Goal: Information Seeking & Learning: Learn about a topic

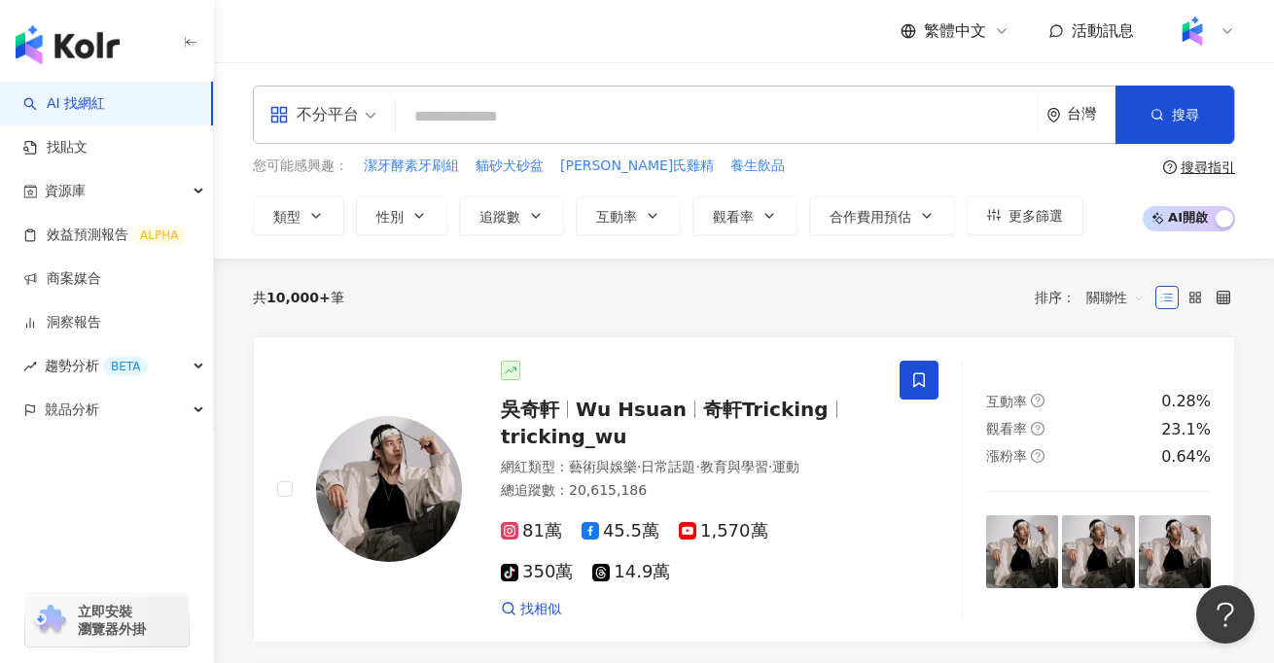
click at [517, 135] on div "不分平台 台灣 搜尋" at bounding box center [744, 115] width 982 height 58
type input "**"
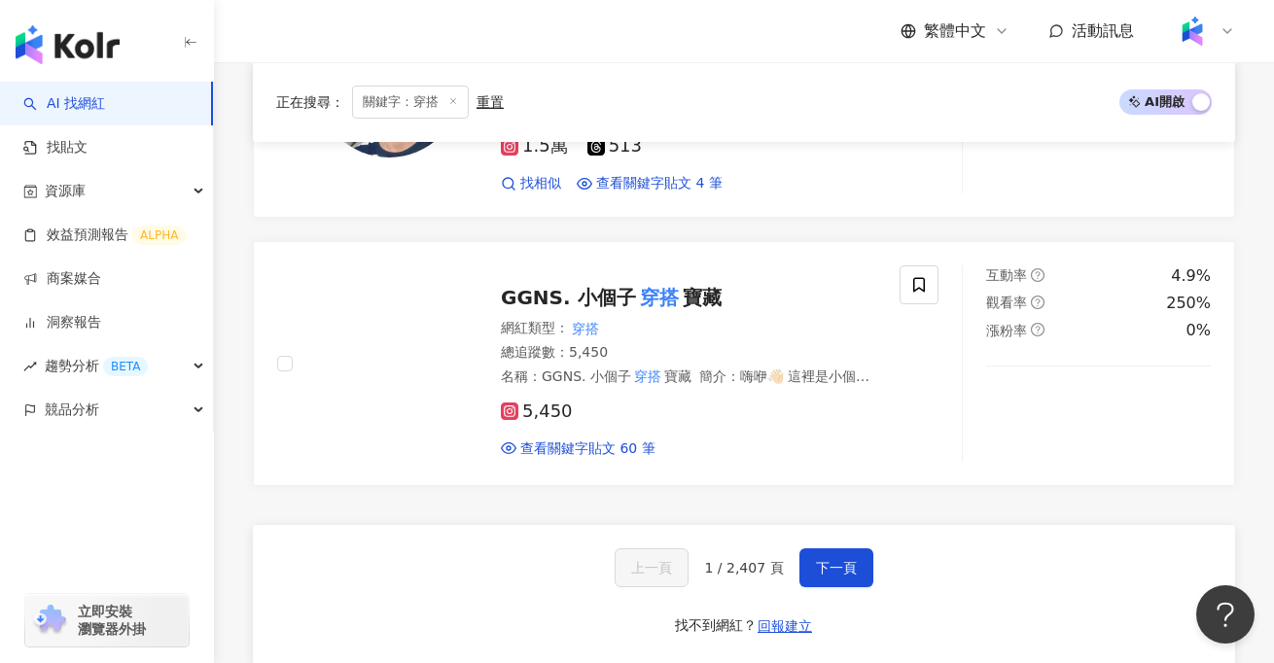
scroll to position [3273, 0]
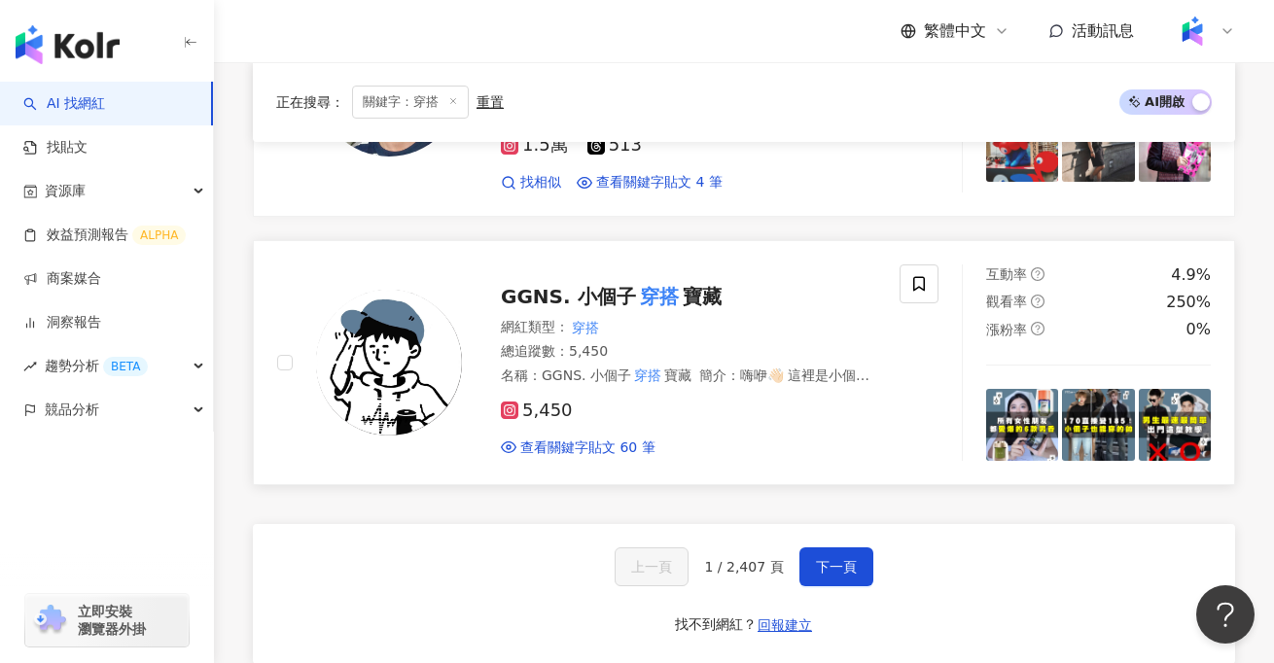
click at [420, 344] on img at bounding box center [389, 363] width 146 height 146
click at [76, 287] on link "商案媒合" at bounding box center [62, 278] width 78 height 19
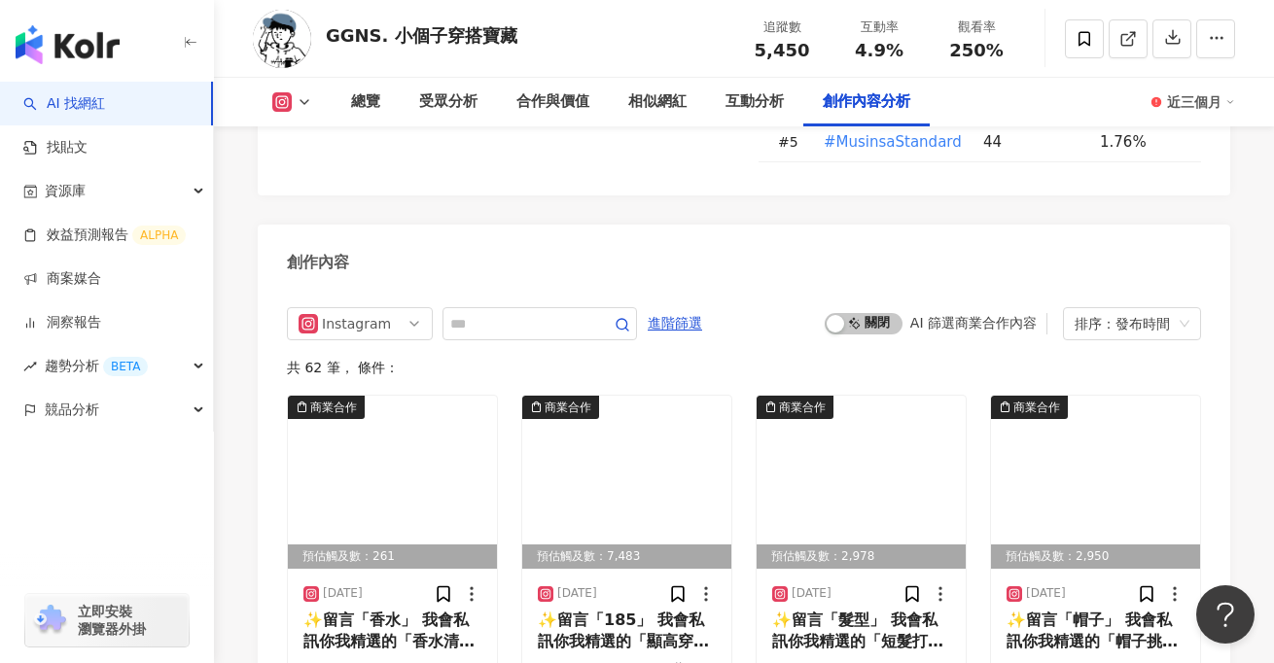
scroll to position [5458, 0]
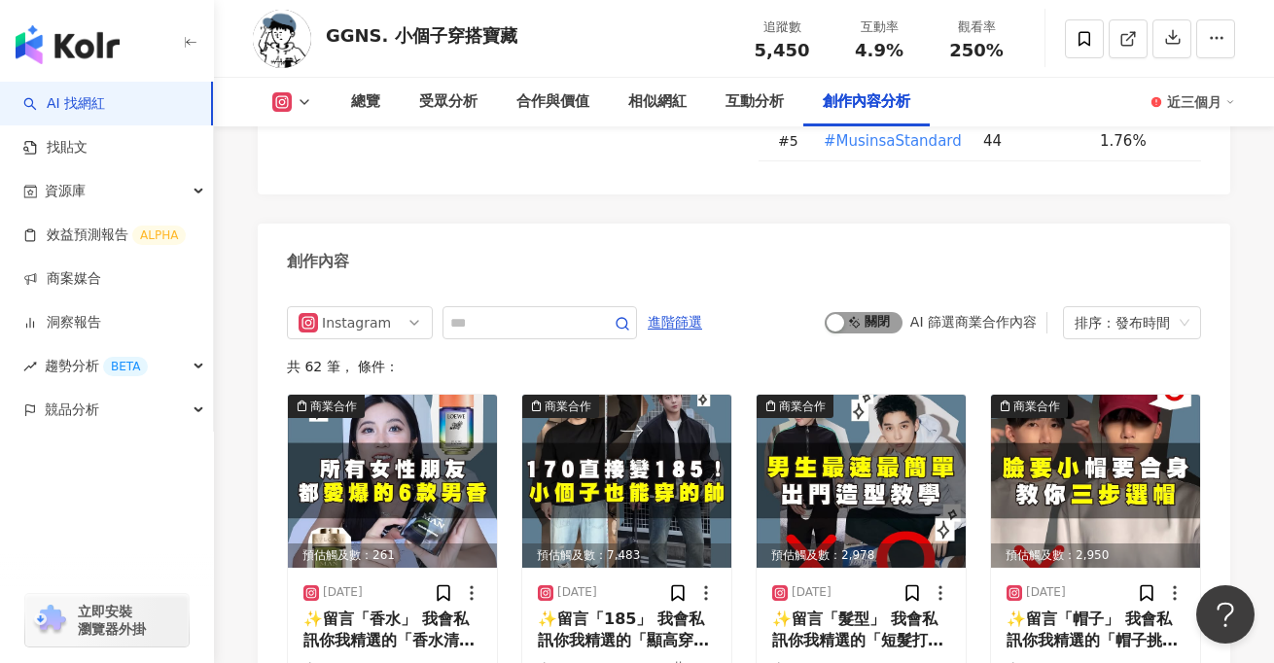
click at [868, 312] on span "啟動 關閉" at bounding box center [864, 322] width 78 height 21
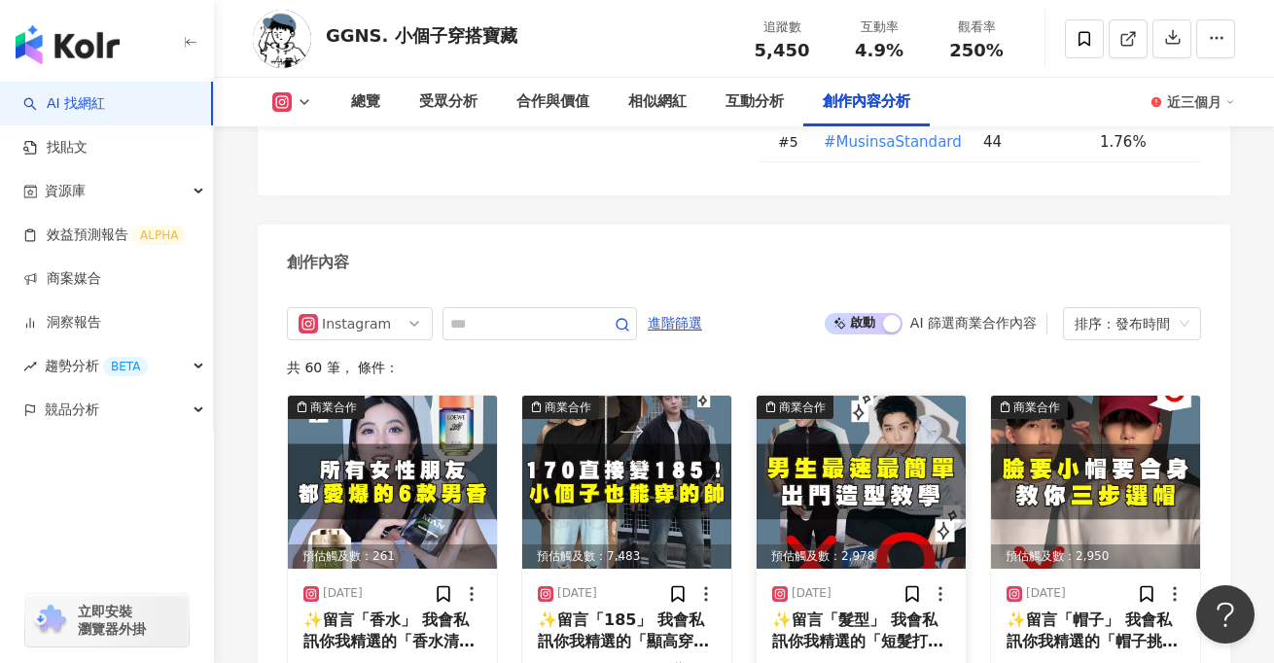
scroll to position [5459, 0]
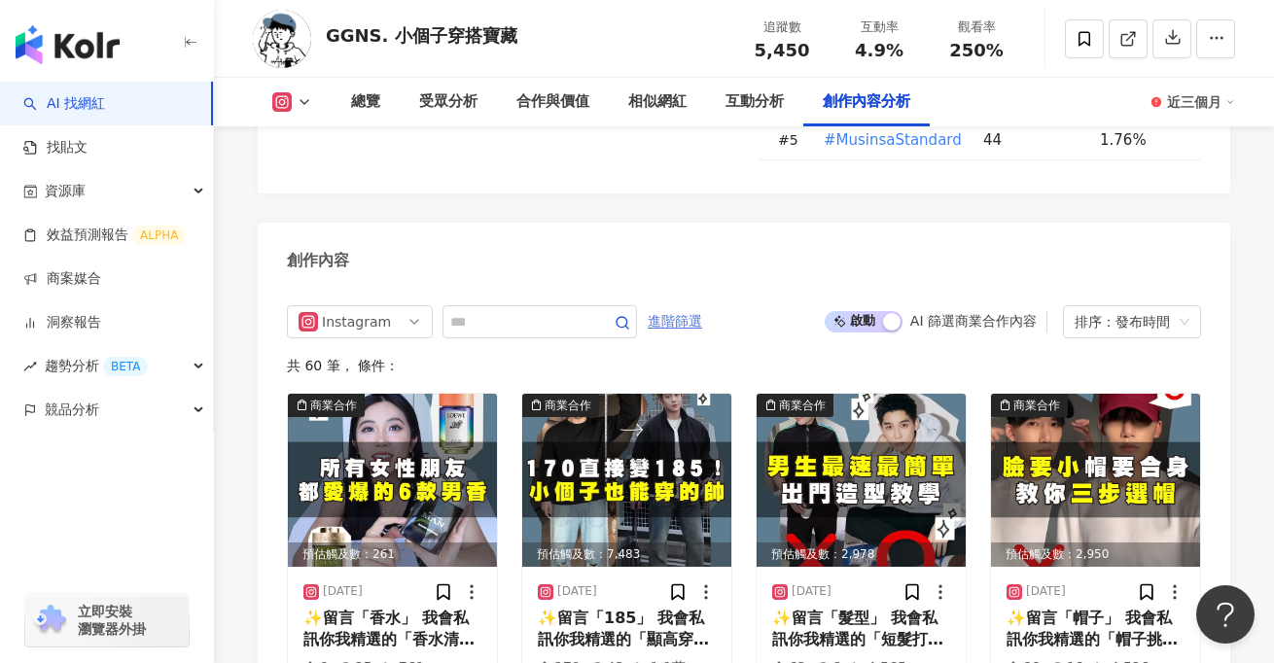
click at [683, 306] on span "進階篩選" at bounding box center [675, 321] width 54 height 31
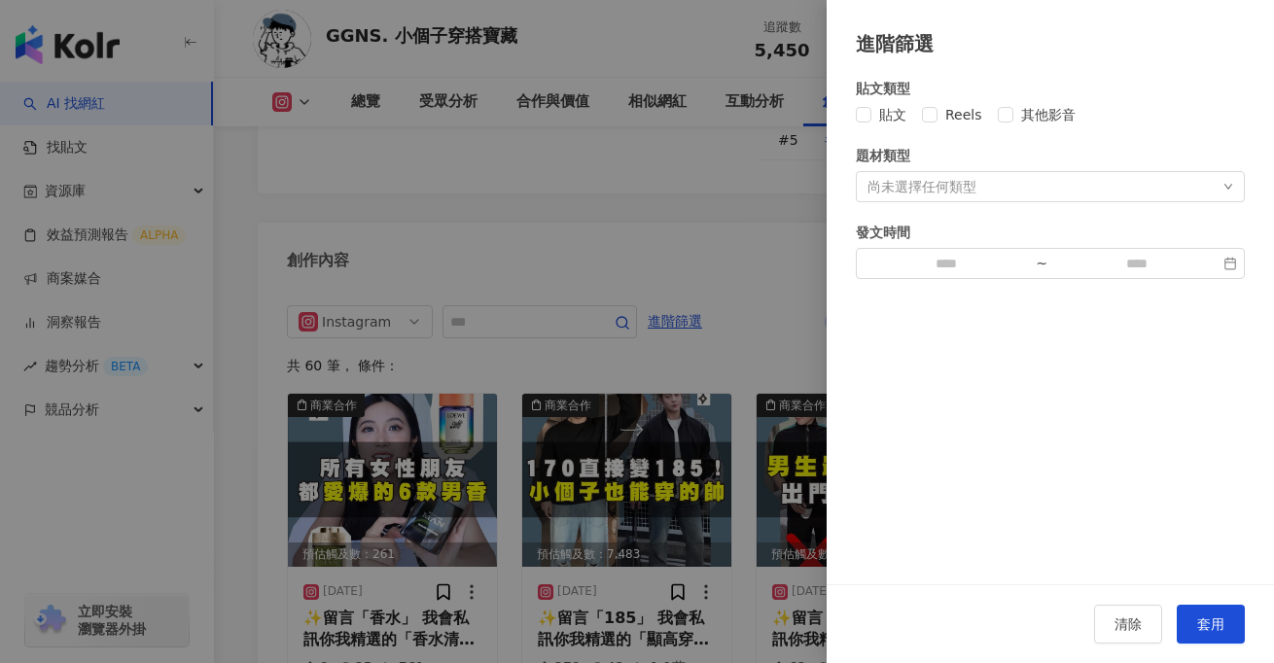
click at [698, 187] on div at bounding box center [637, 331] width 1274 height 663
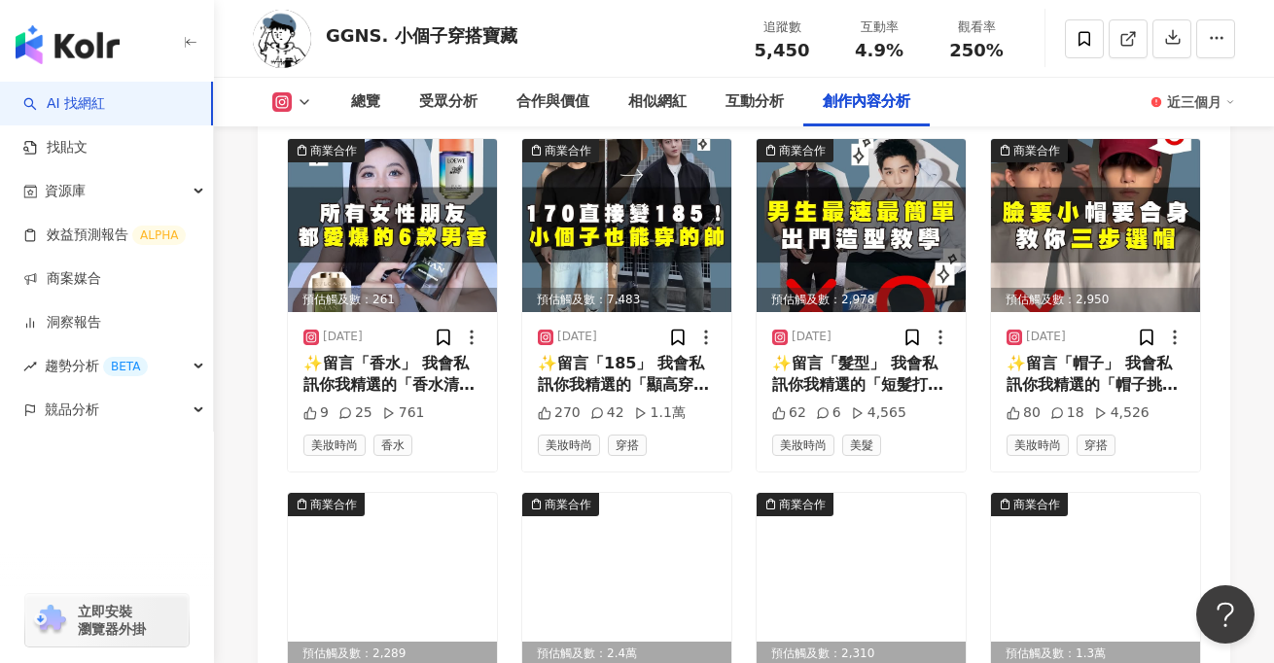
scroll to position [5428, 0]
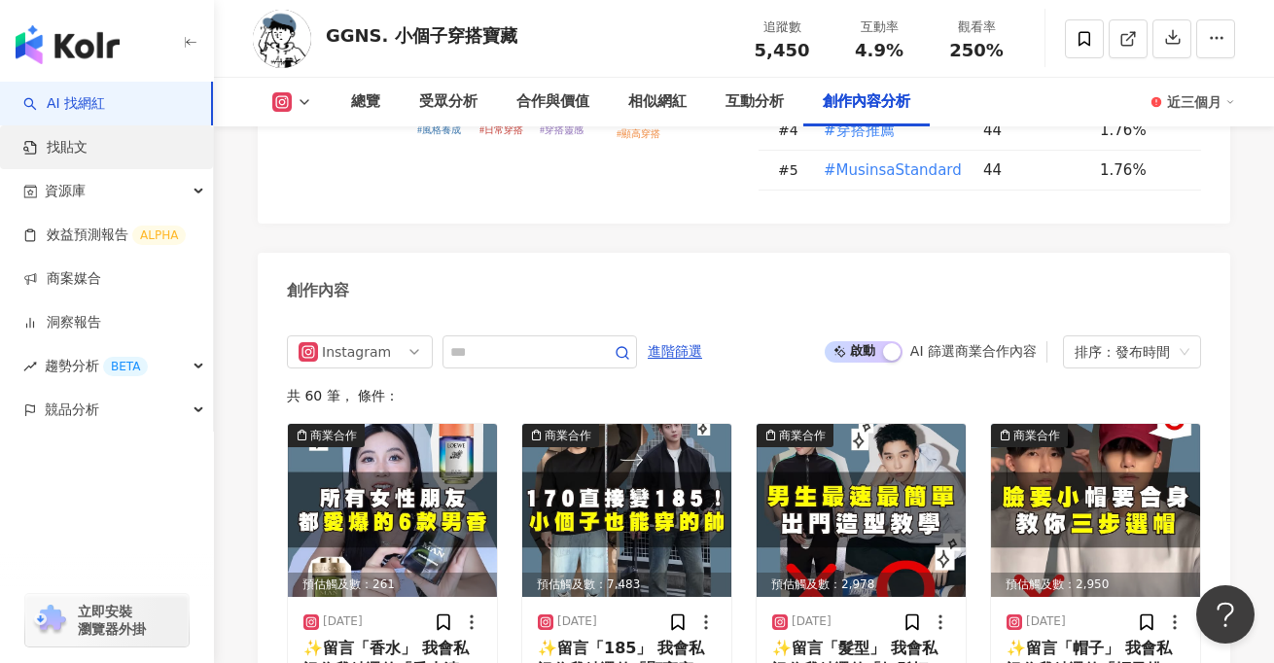
click at [88, 140] on link "找貼文" at bounding box center [55, 147] width 64 height 19
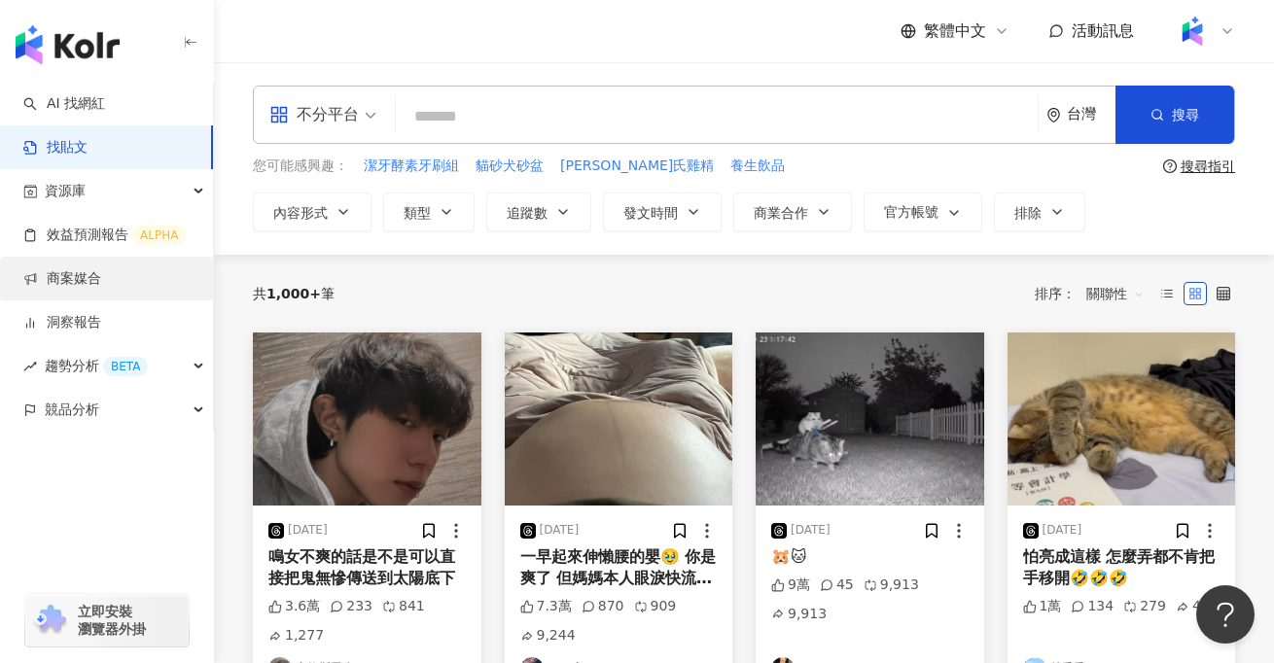
click at [59, 281] on link "商案媒合" at bounding box center [62, 278] width 78 height 19
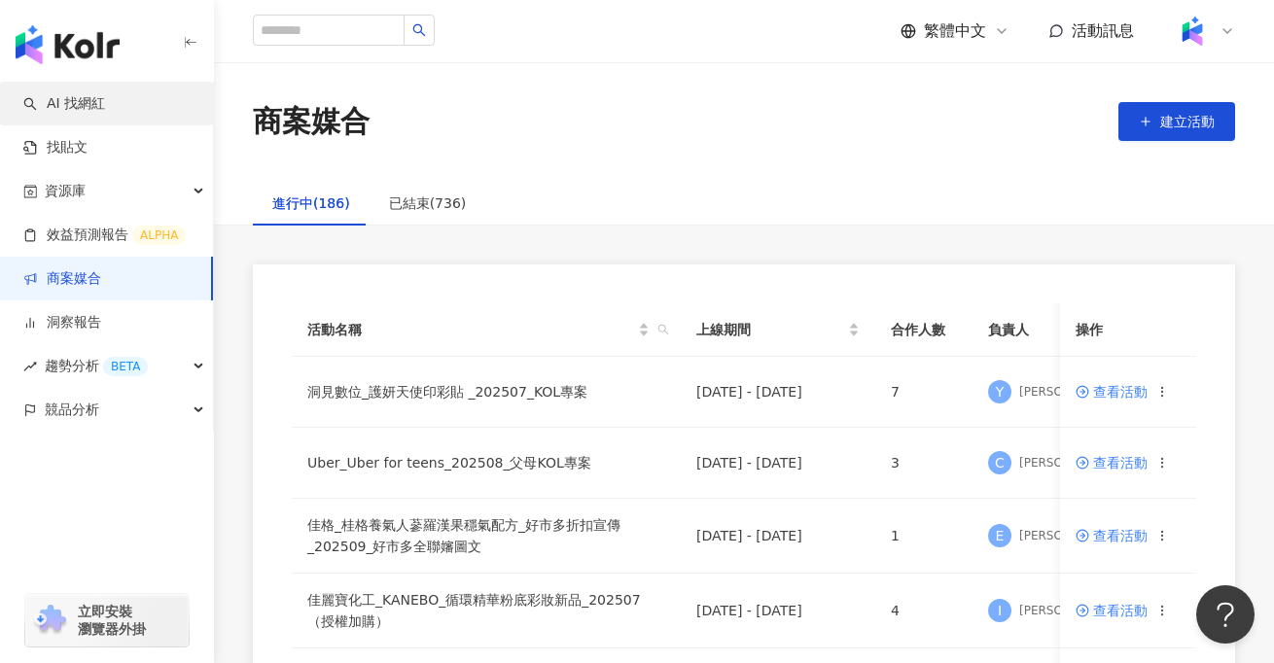
click at [81, 94] on link "AI 找網紅" at bounding box center [64, 103] width 82 height 19
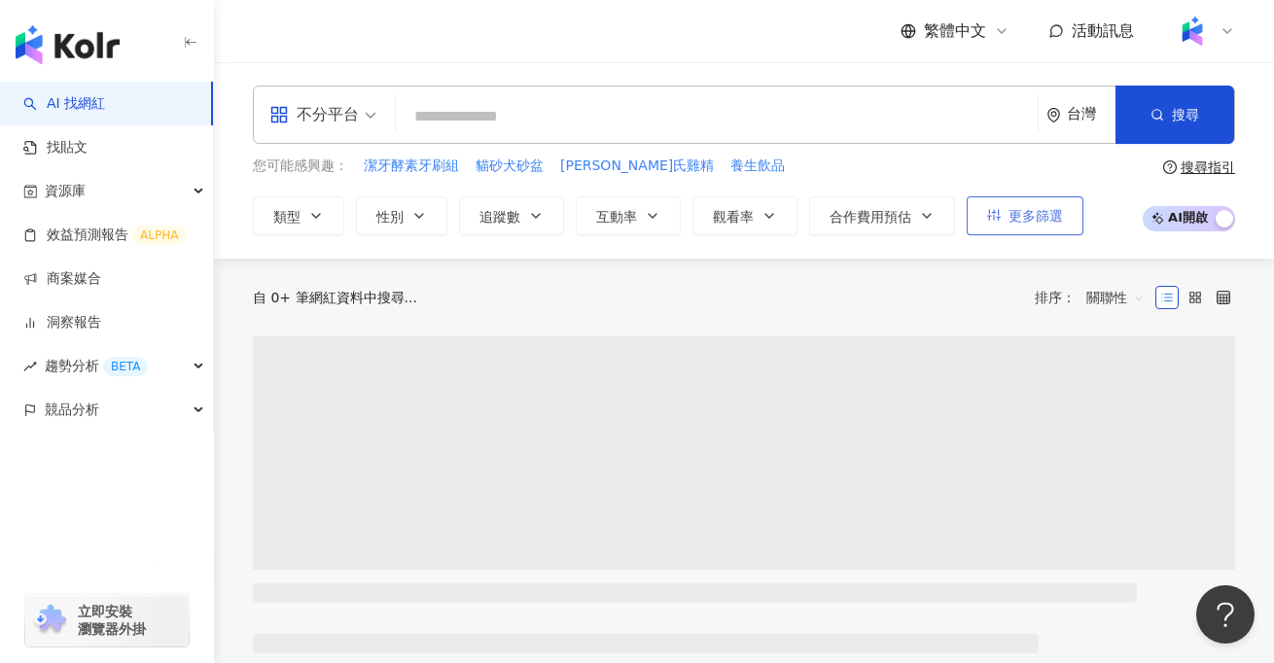
click at [1016, 218] on span "更多篩選" at bounding box center [1035, 216] width 54 height 16
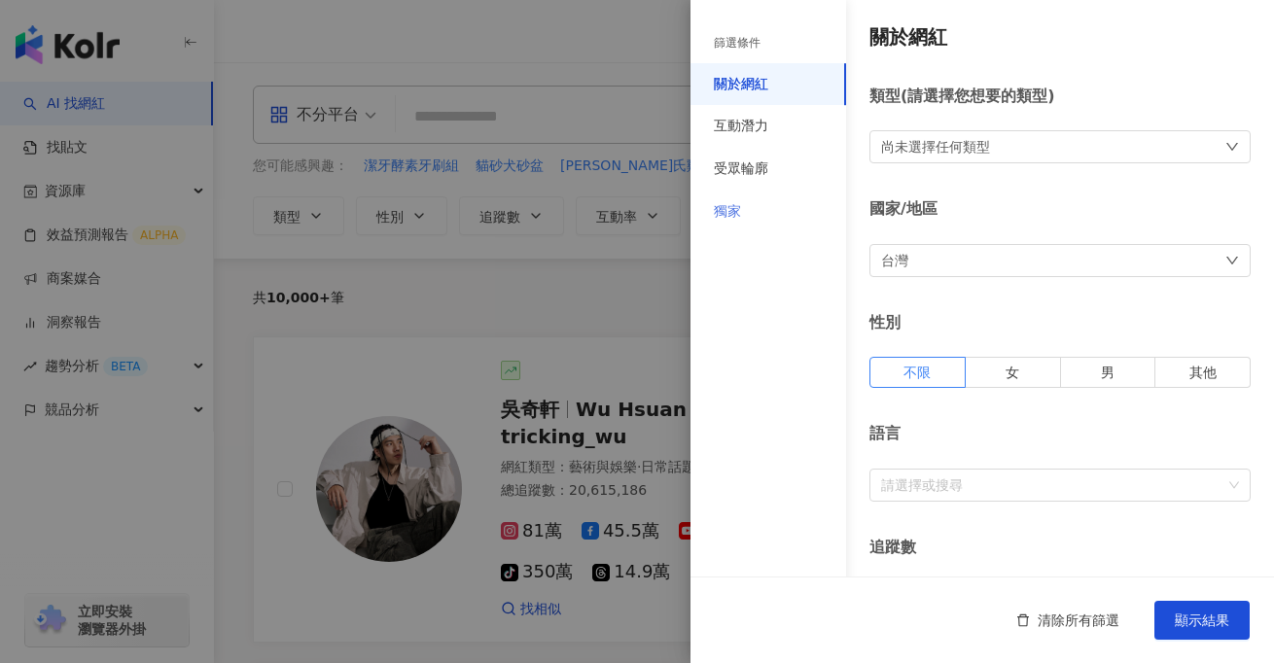
click at [717, 200] on div "獨家" at bounding box center [768, 212] width 156 height 43
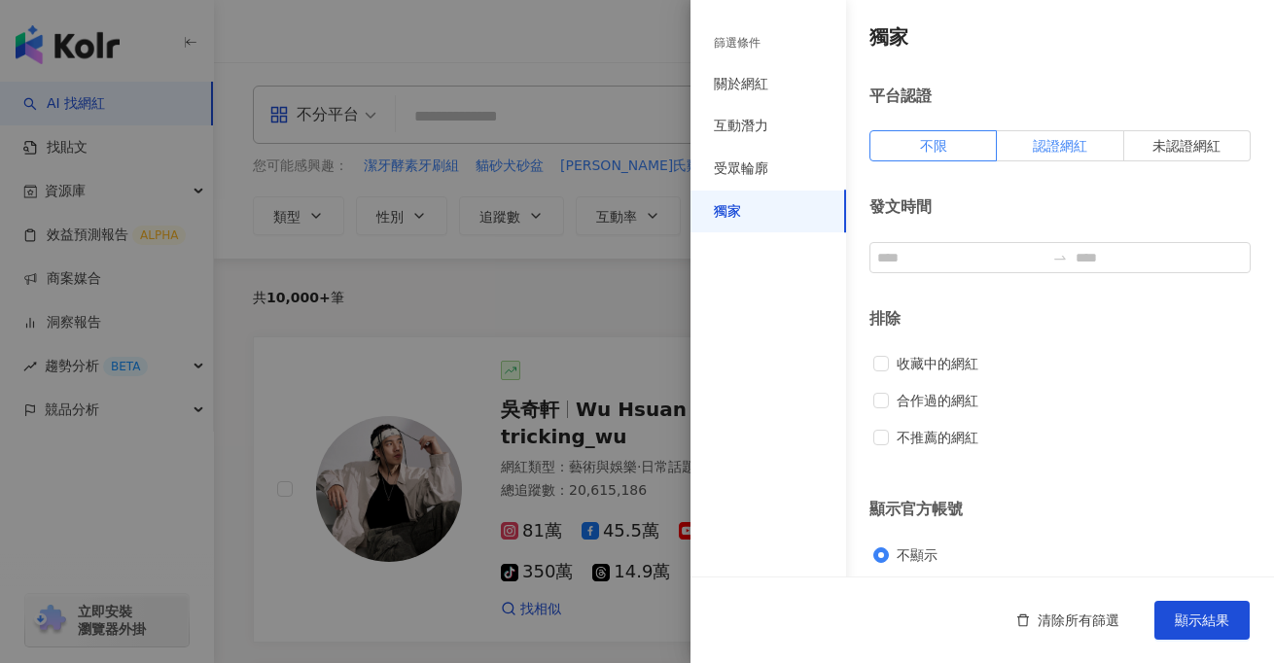
click at [1064, 147] on span "認證網紅" at bounding box center [1060, 146] width 54 height 16
click at [1192, 616] on span "顯示結果" at bounding box center [1202, 621] width 54 height 16
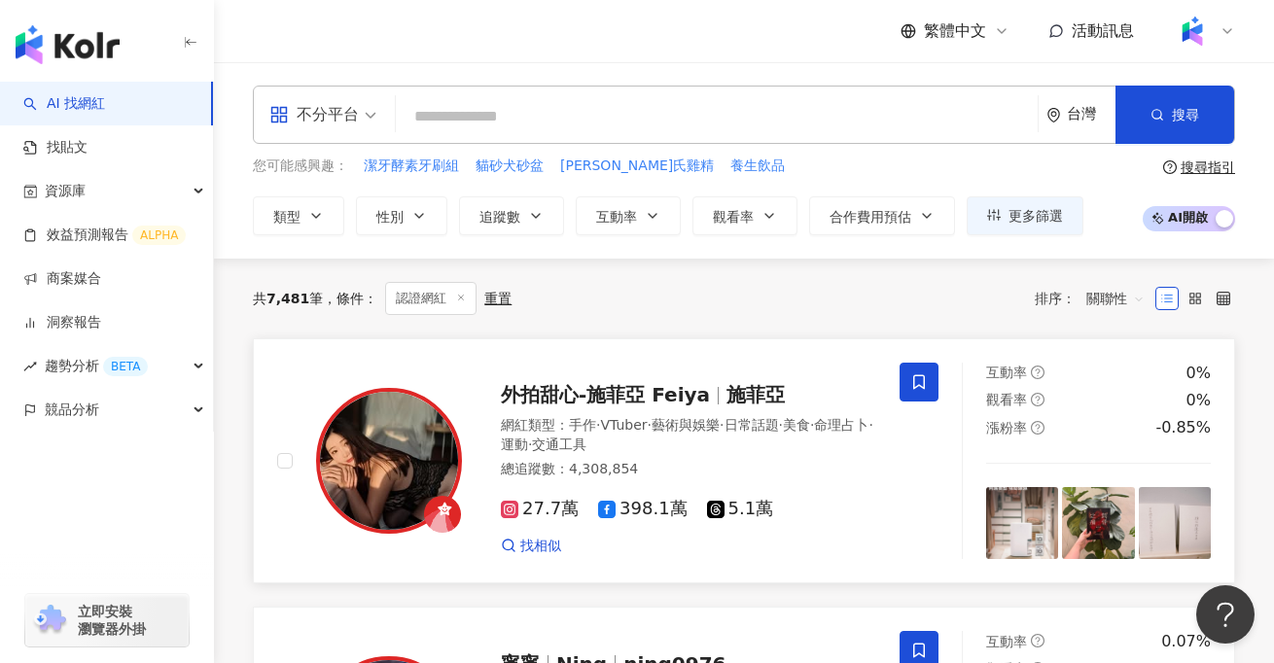
click at [646, 430] on span "VTuber" at bounding box center [623, 425] width 47 height 16
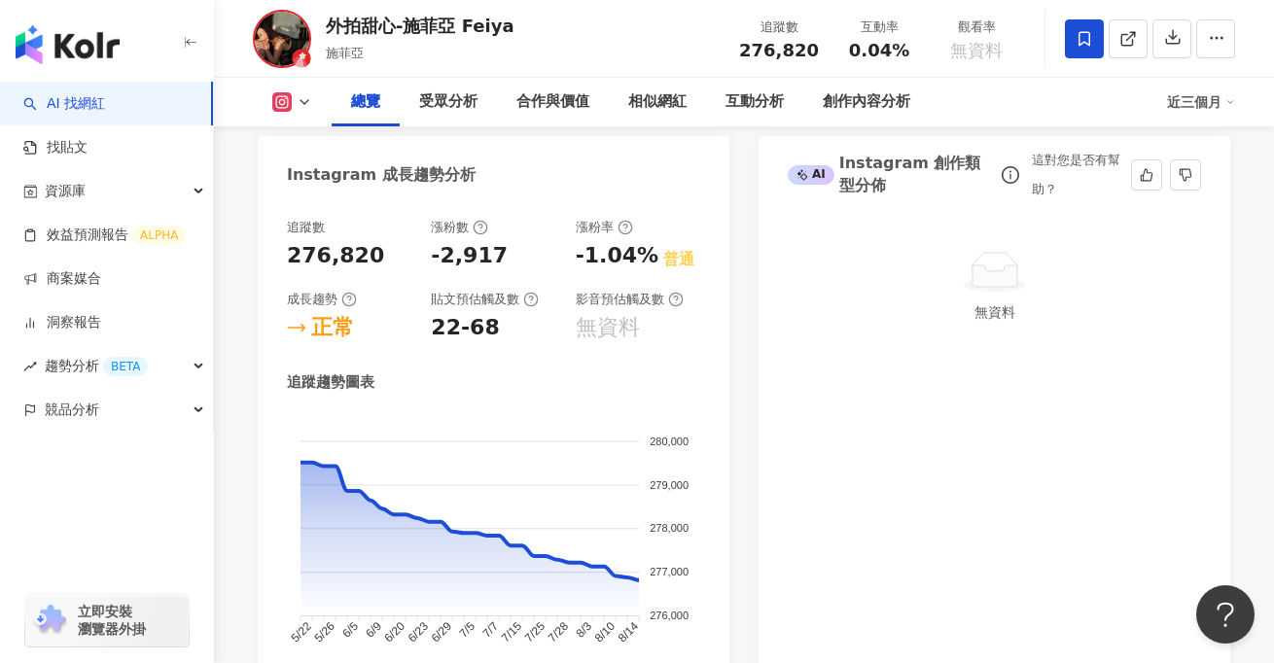
scroll to position [1085, 0]
click at [105, 114] on link "AI 找網紅" at bounding box center [64, 103] width 82 height 19
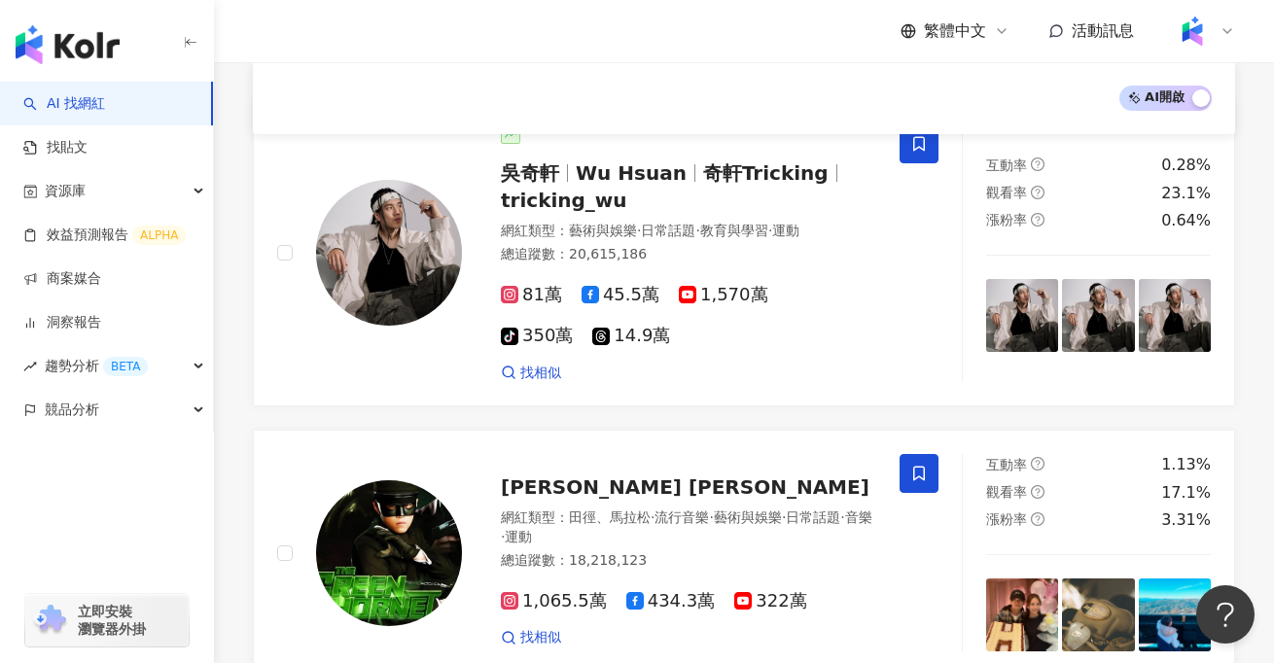
scroll to position [229, 0]
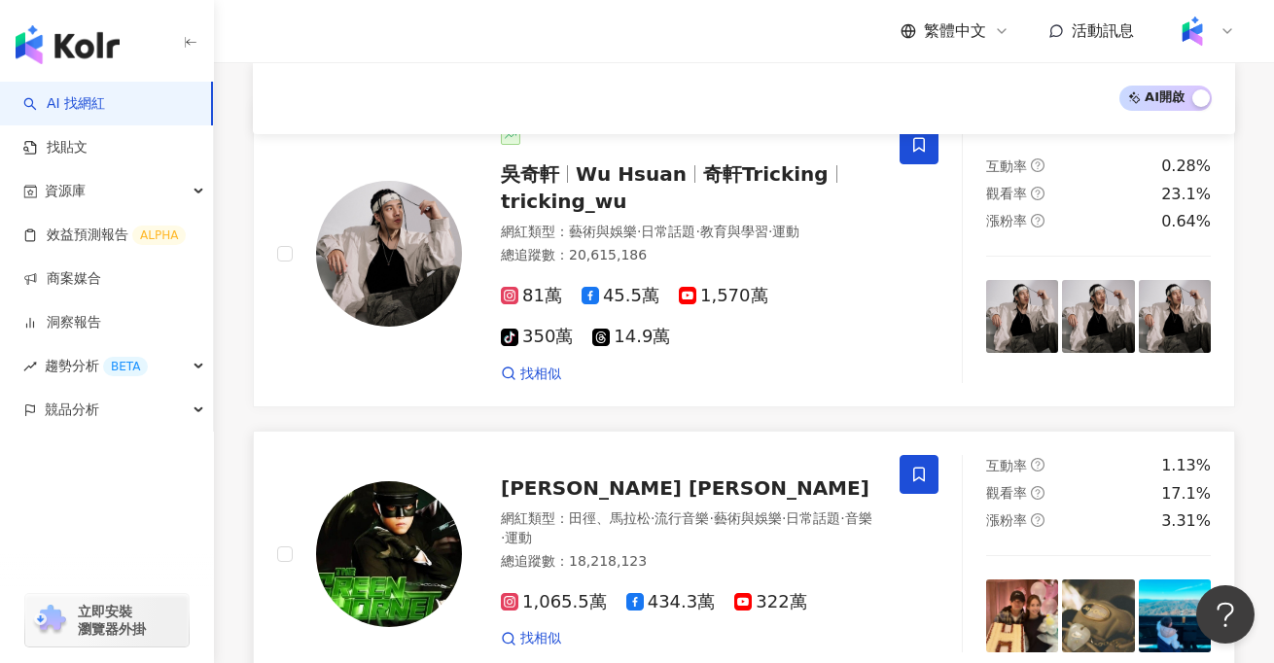
click at [711, 495] on div "Jay Chou 周杰倫" at bounding box center [688, 487] width 375 height 27
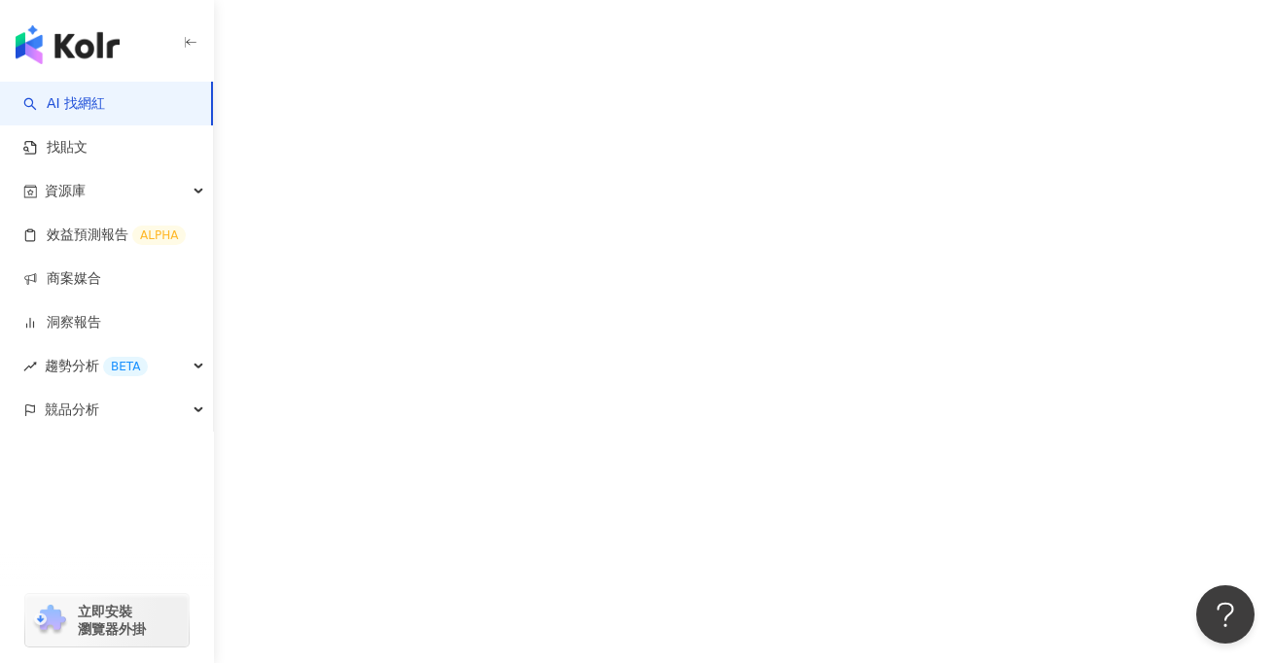
scroll to position [89, 0]
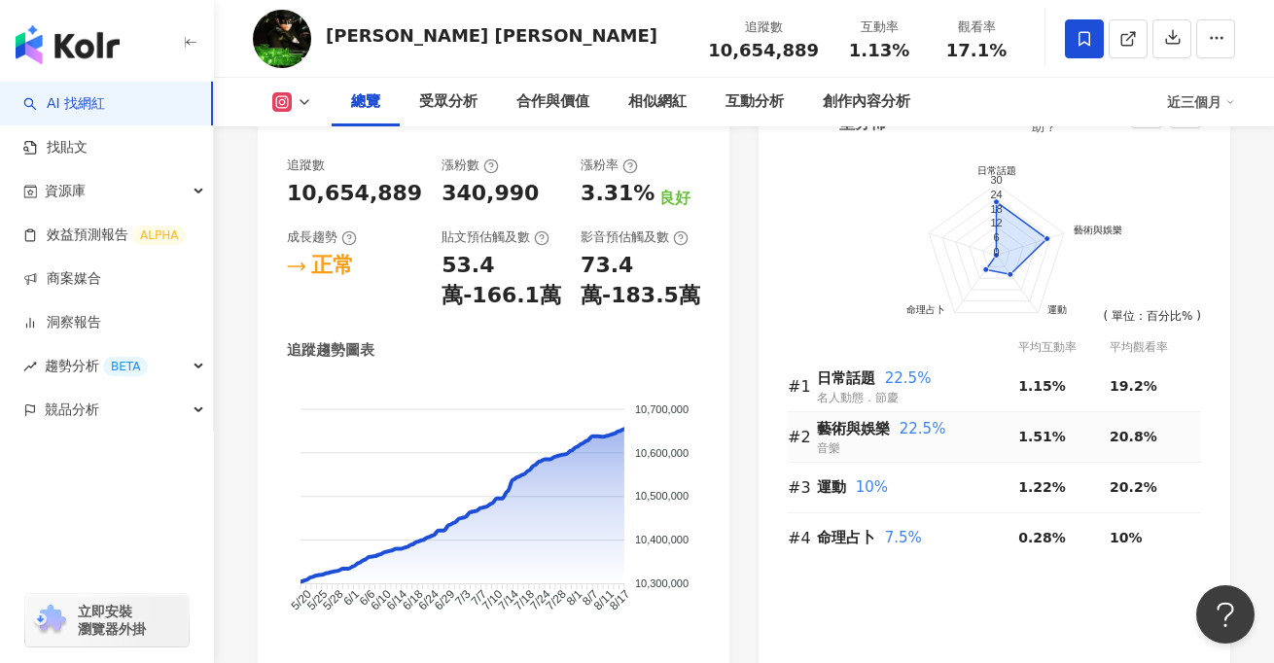
scroll to position [1104, 0]
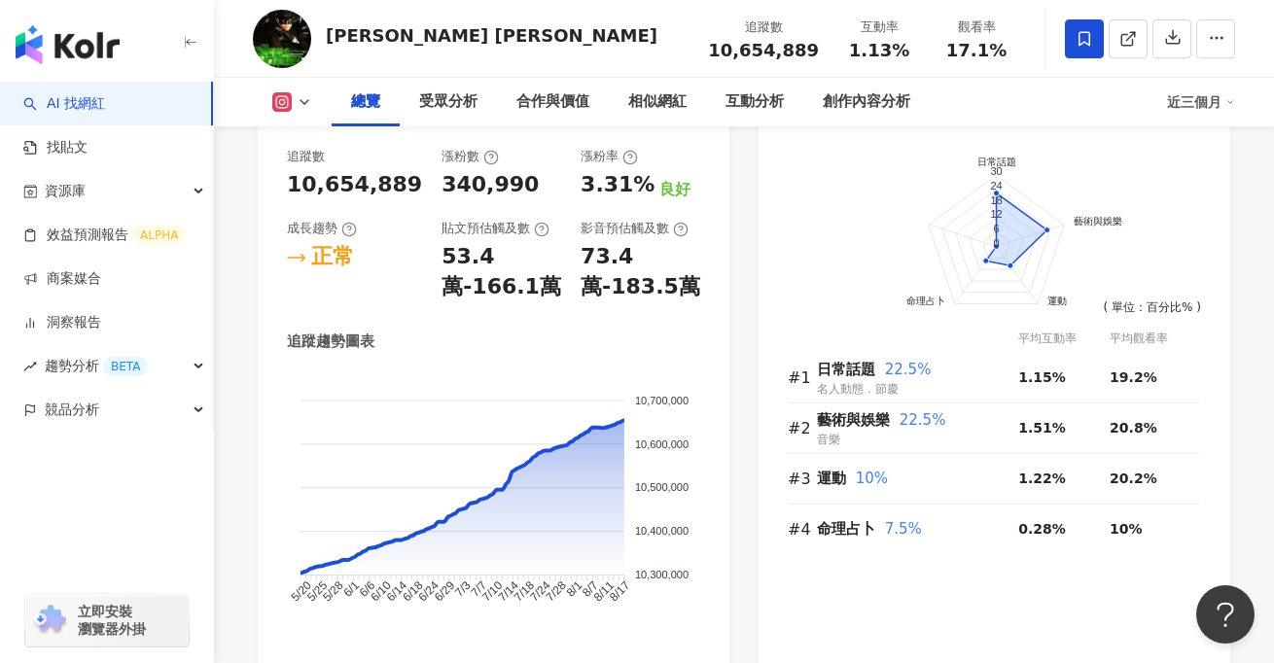
click at [105, 114] on link "AI 找網紅" at bounding box center [64, 103] width 82 height 19
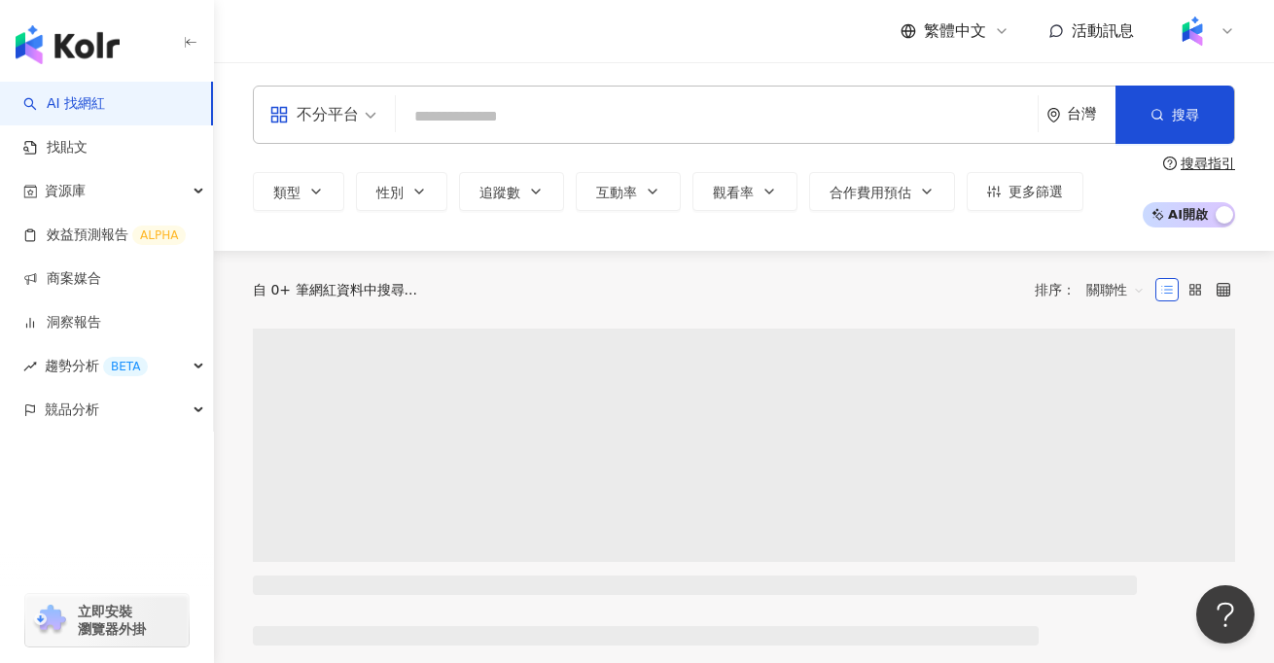
click at [476, 112] on input "search" at bounding box center [717, 116] width 626 height 37
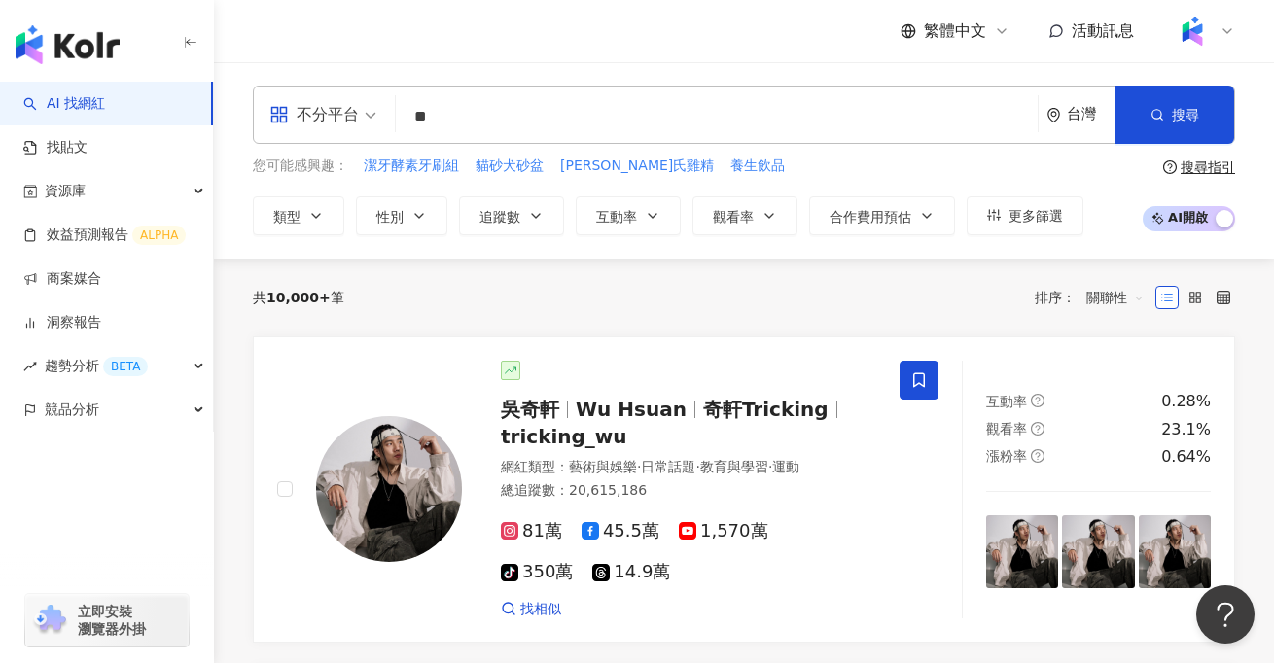
type input "**"
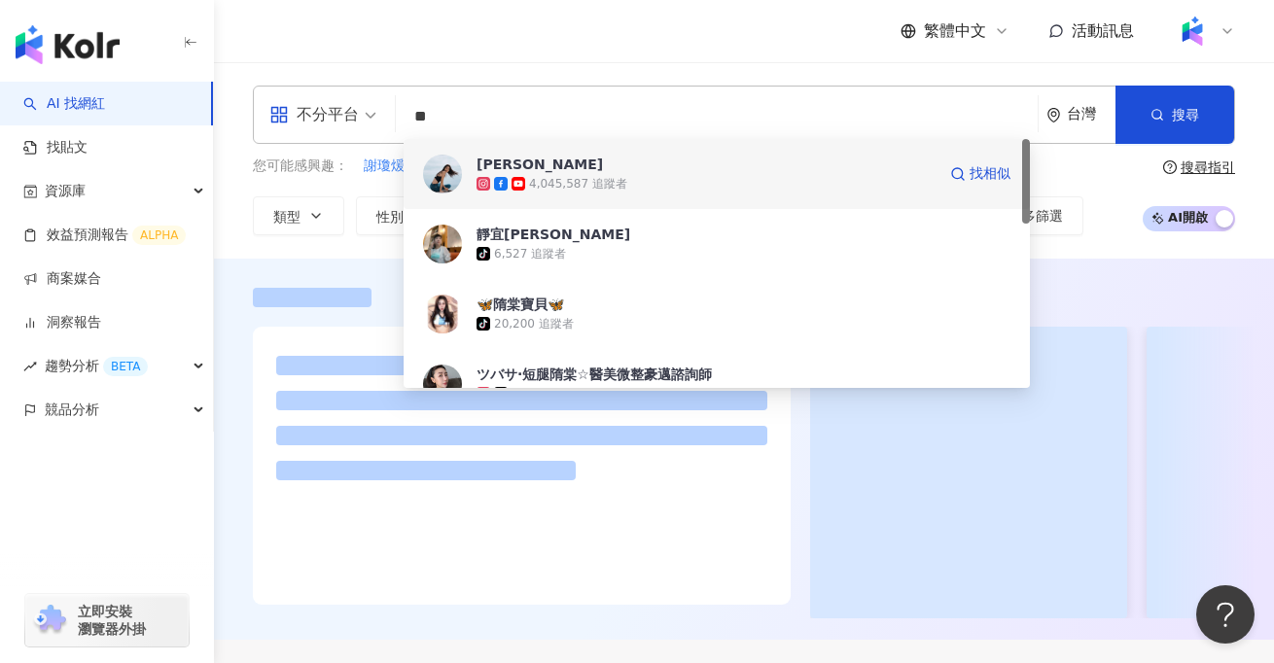
click at [816, 177] on div "4,045,587 追蹤者" at bounding box center [705, 183] width 459 height 19
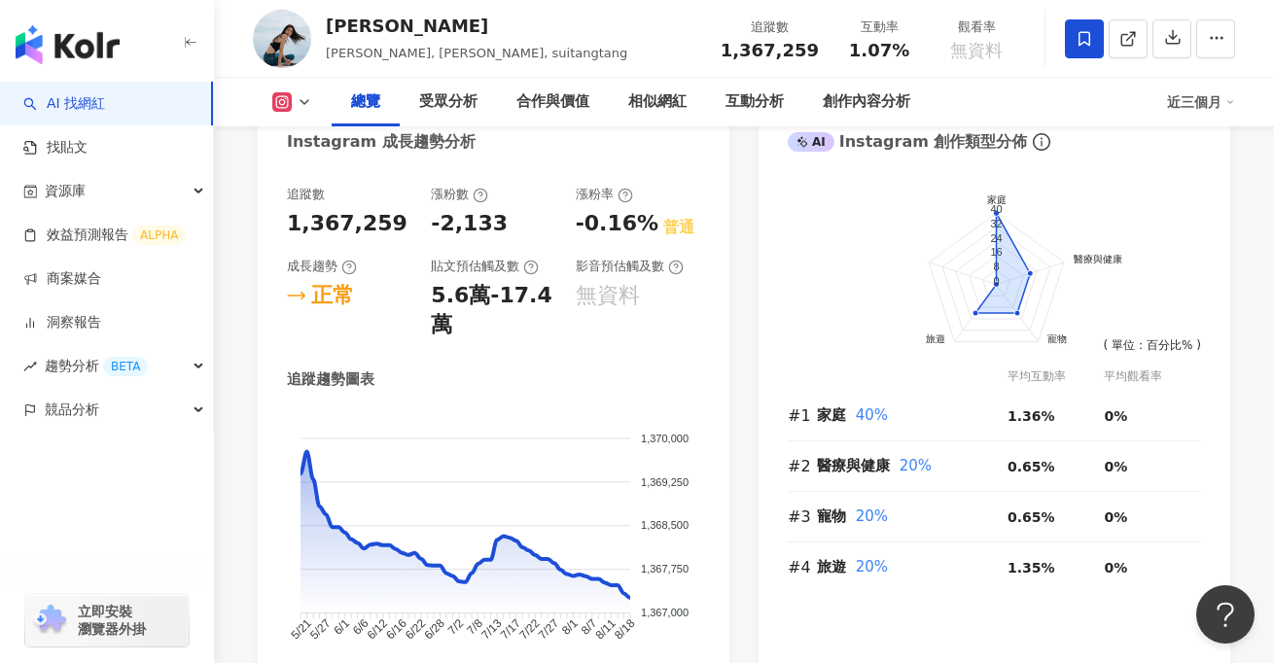
scroll to position [1070, 0]
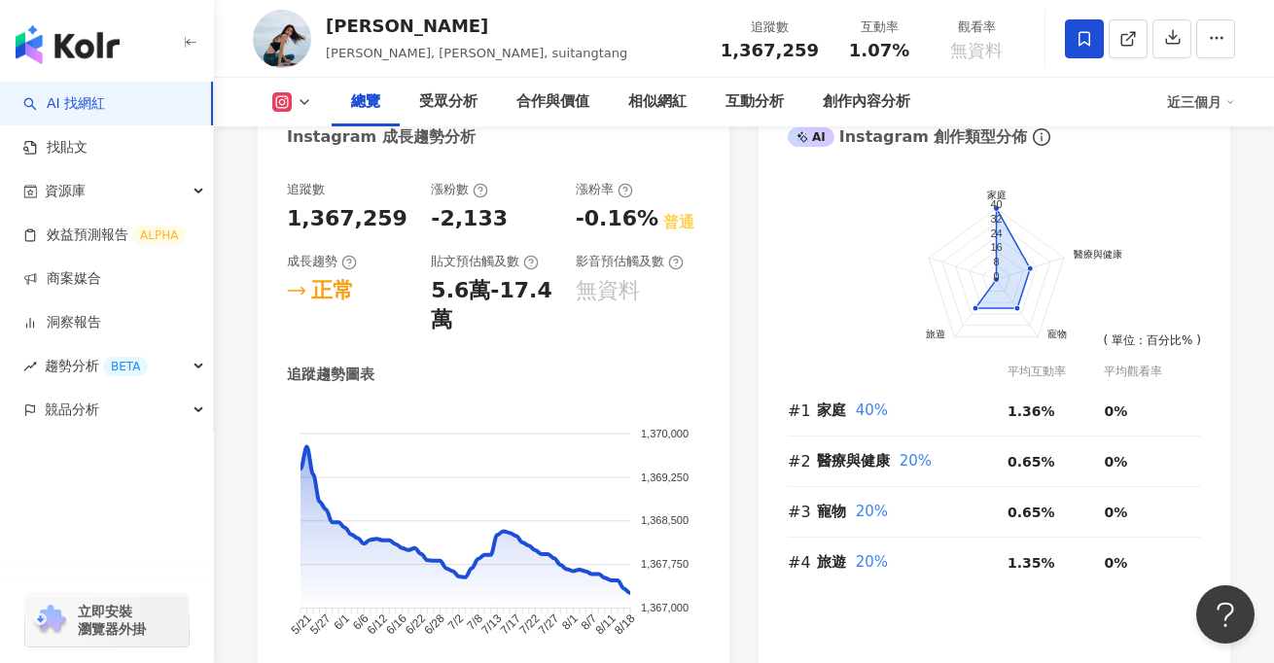
click at [79, 113] on link "AI 找網紅" at bounding box center [64, 103] width 82 height 19
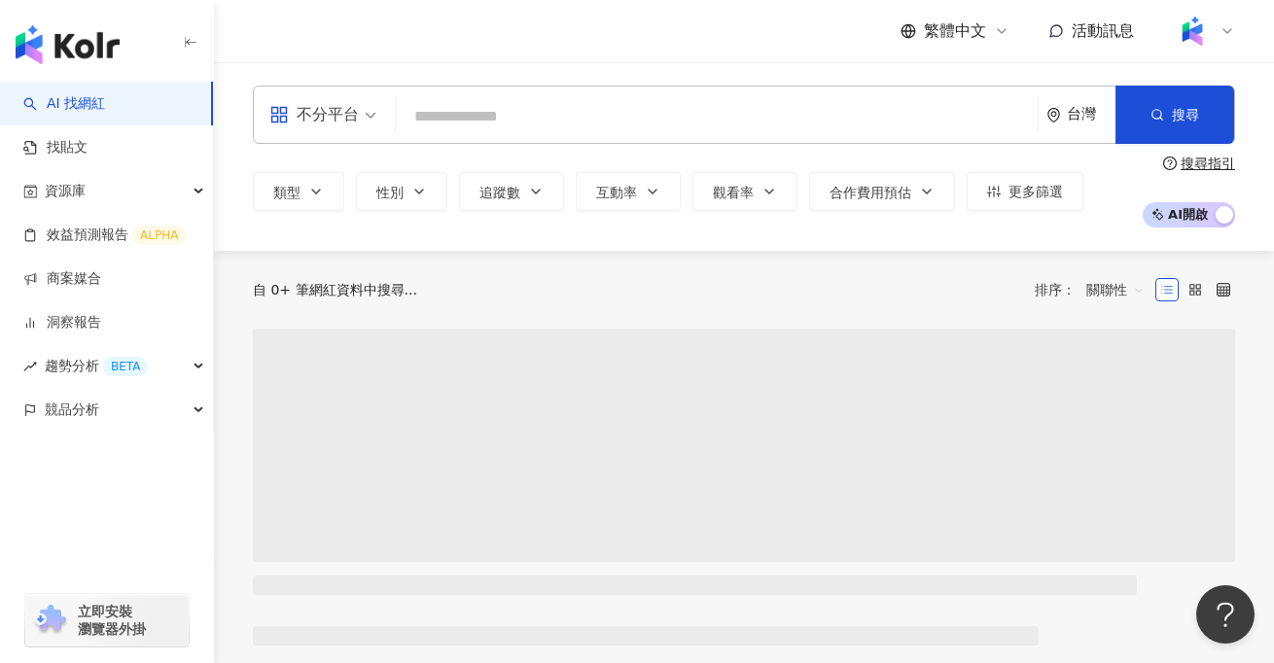
click at [480, 125] on input "search" at bounding box center [717, 116] width 626 height 37
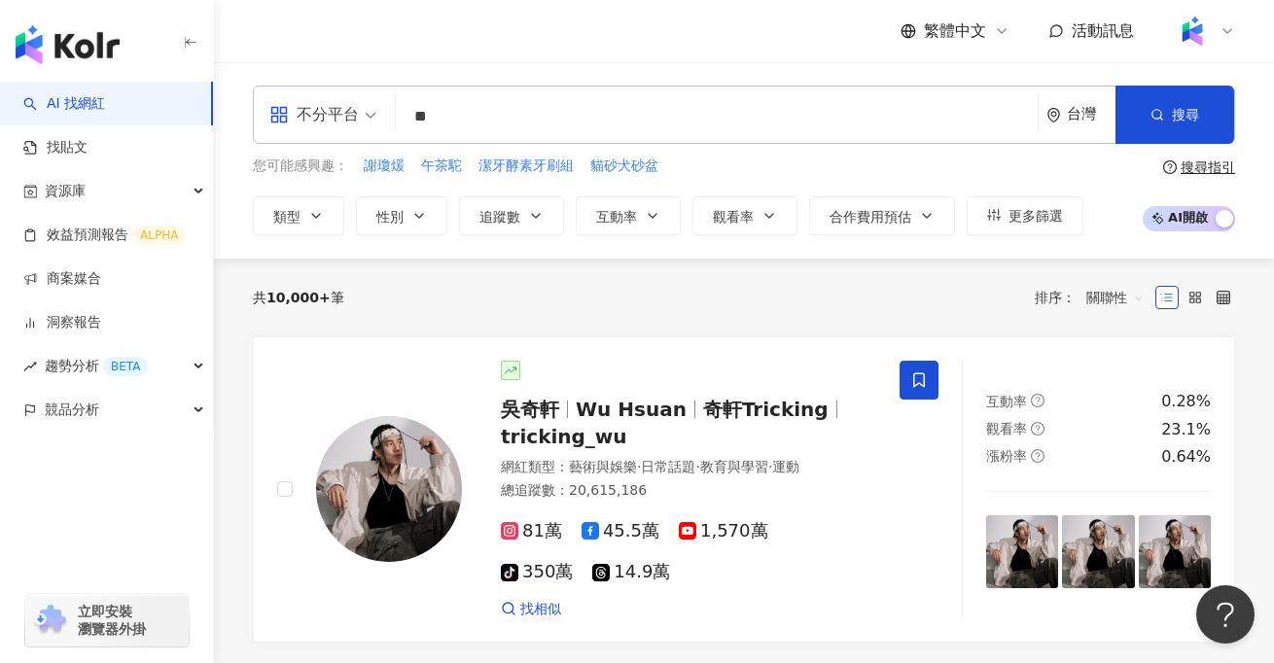
type input "*"
type input "***"
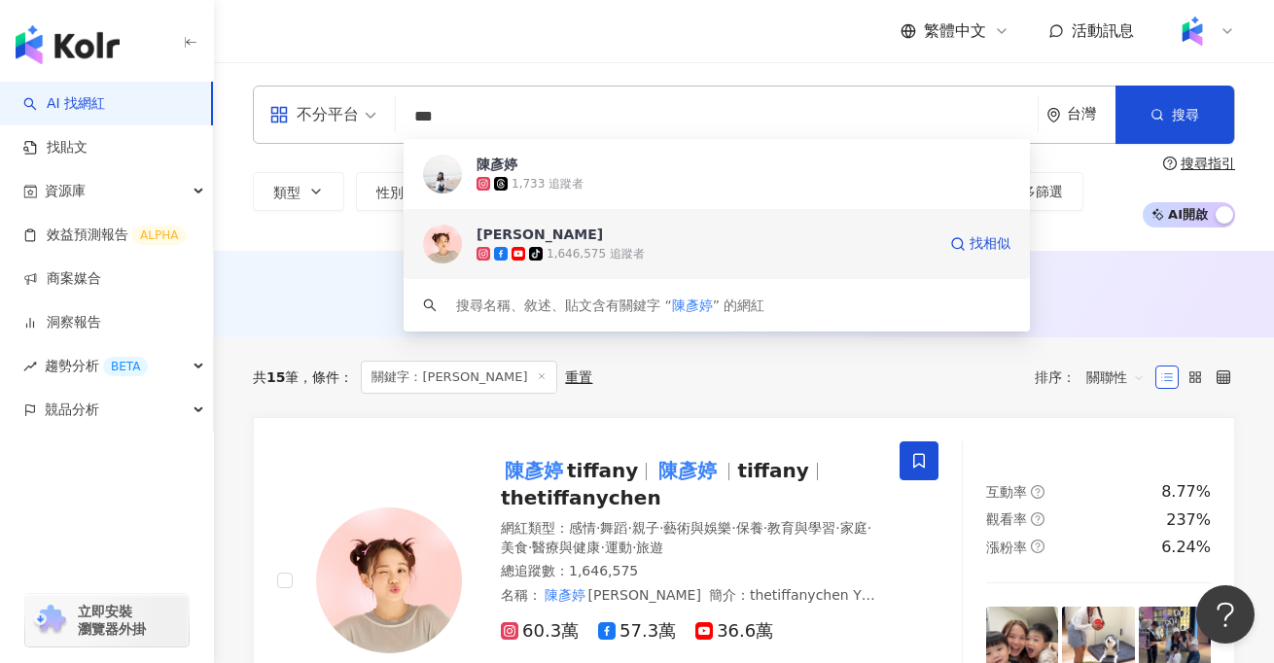
click at [699, 242] on span "[PERSON_NAME]" at bounding box center [705, 234] width 459 height 19
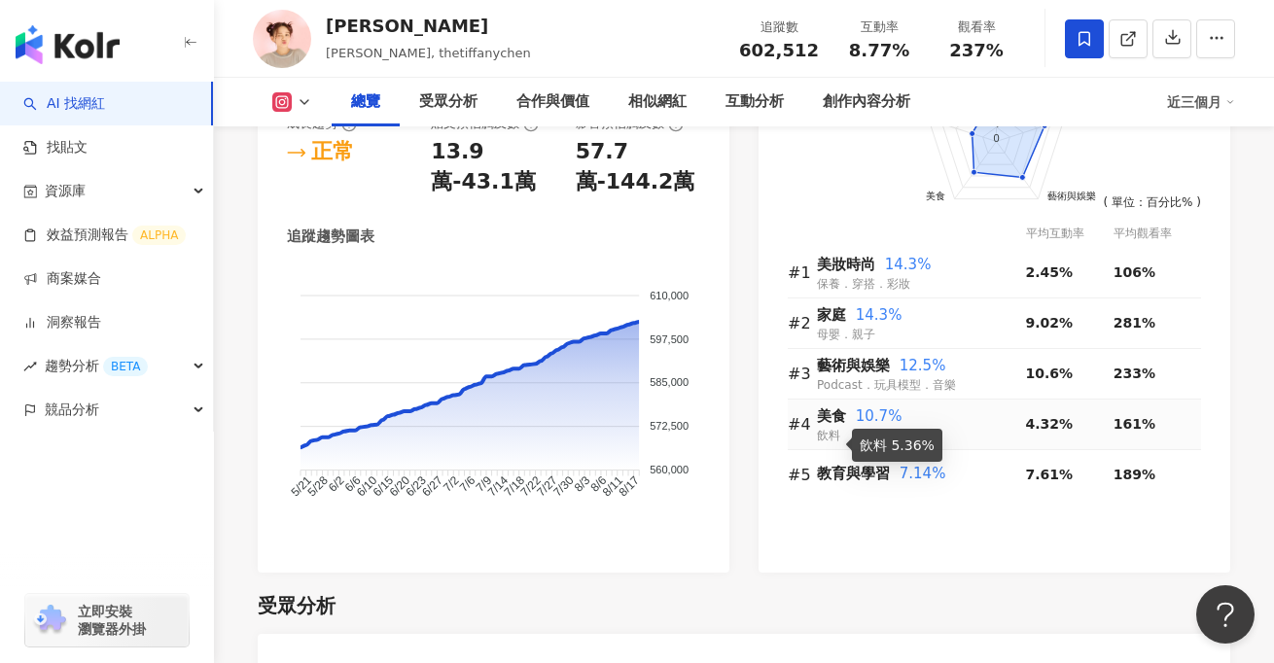
scroll to position [1279, 0]
click at [830, 108] on div "創作內容分析" at bounding box center [867, 101] width 88 height 23
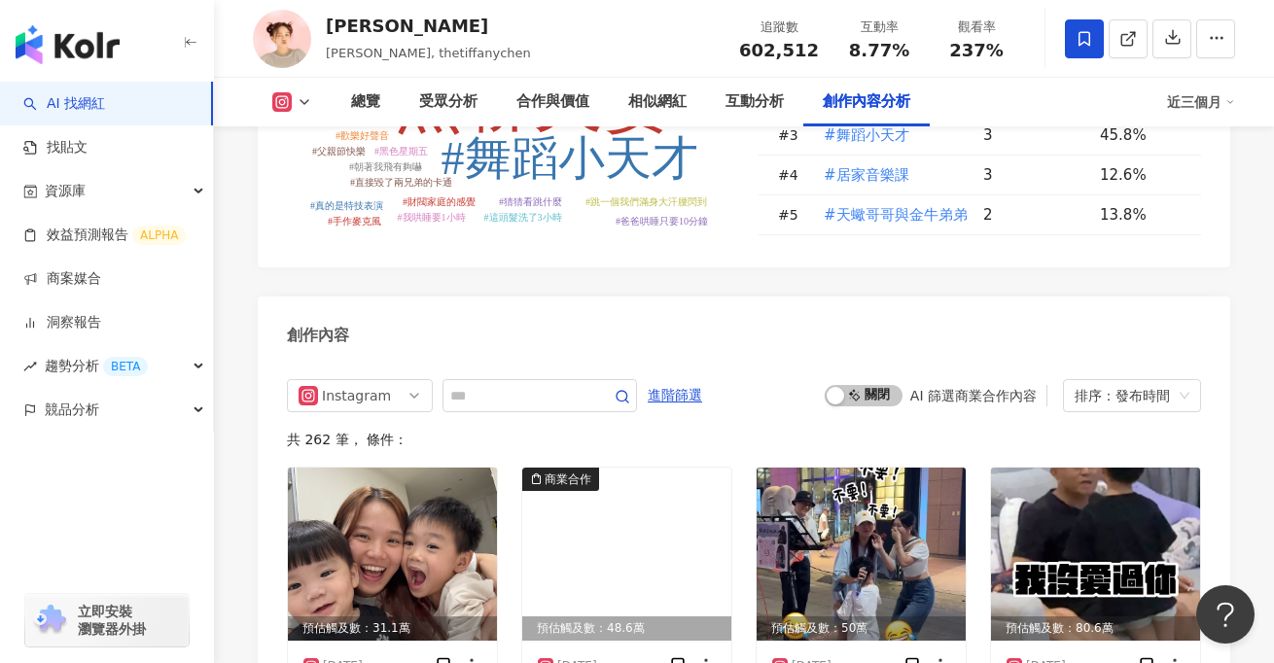
scroll to position [6004, 0]
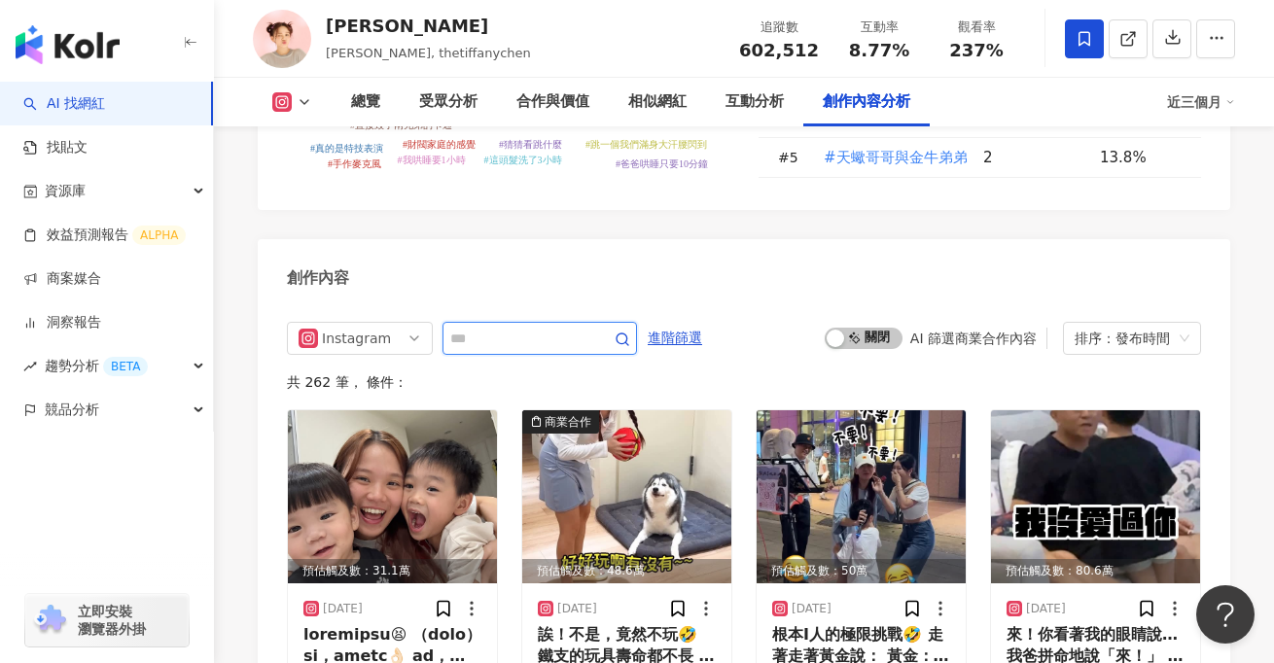
click at [533, 327] on input "text" at bounding box center [518, 338] width 136 height 23
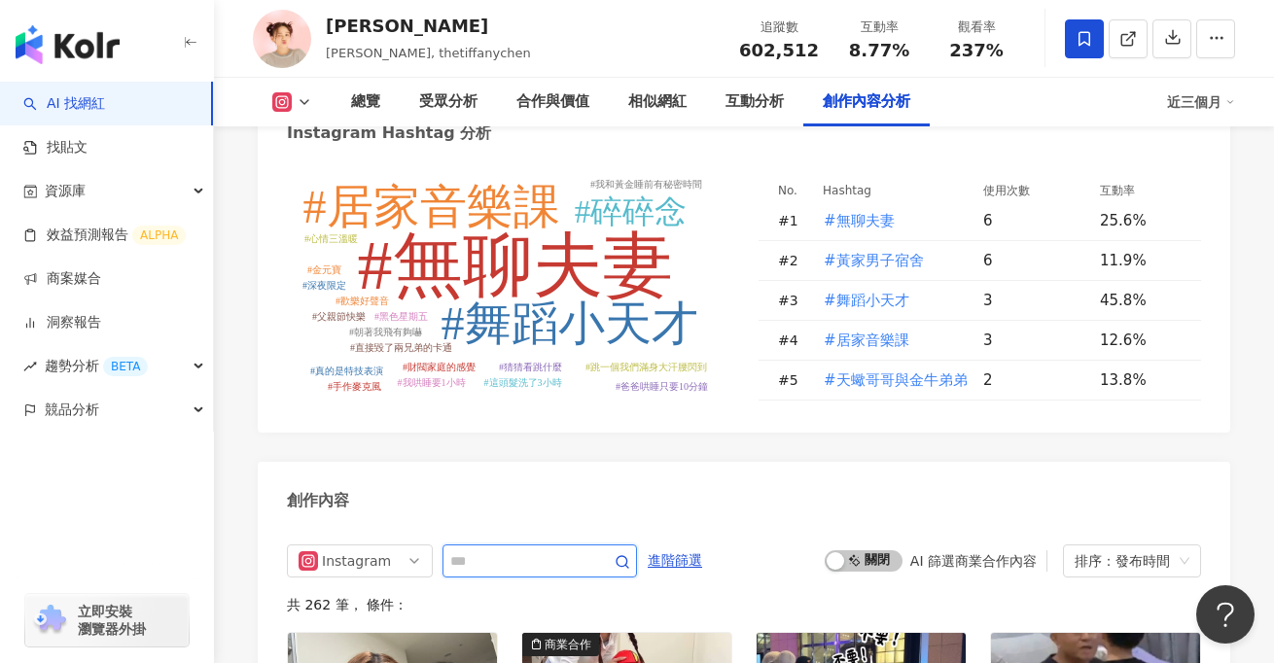
scroll to position [5757, 0]
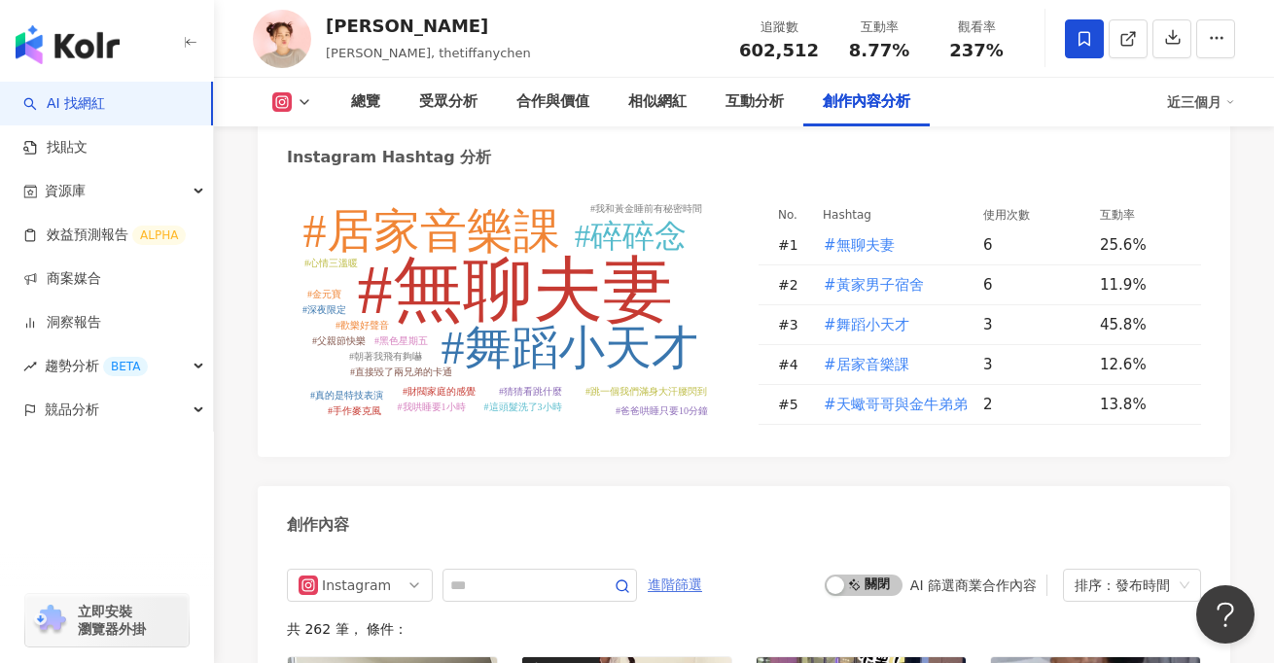
click at [695, 570] on span "進階篩選" at bounding box center [675, 585] width 54 height 31
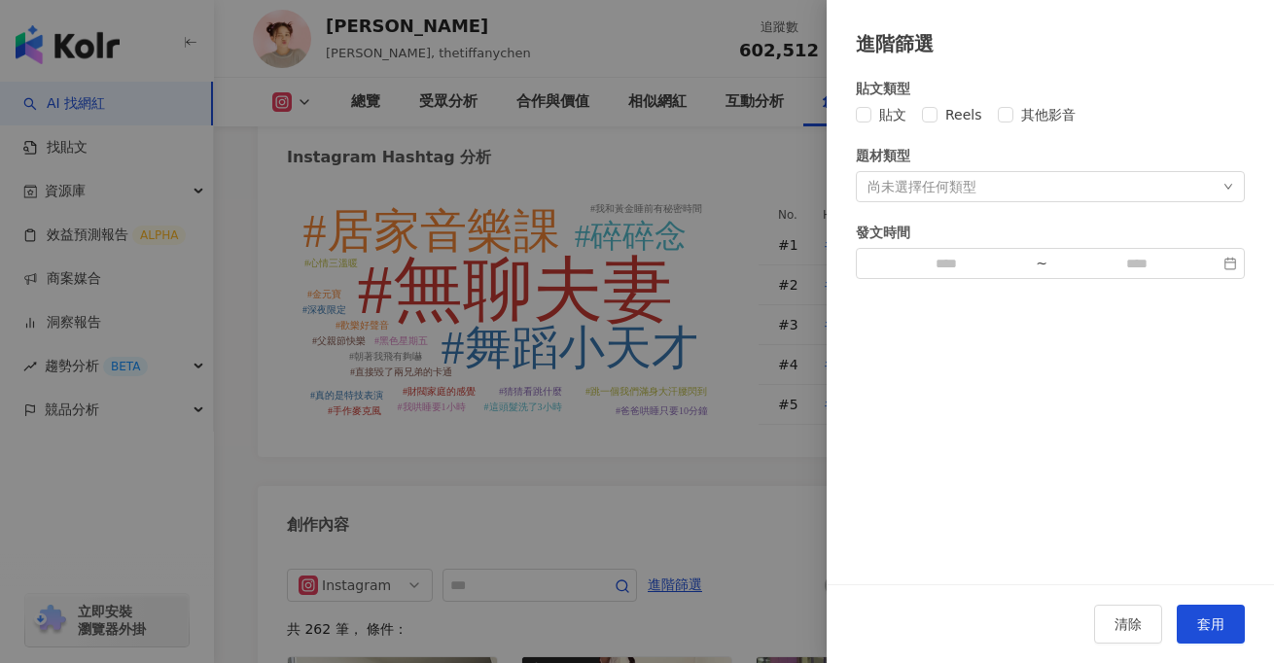
click at [930, 188] on div "尚未選擇任何類型" at bounding box center [921, 187] width 109 height 16
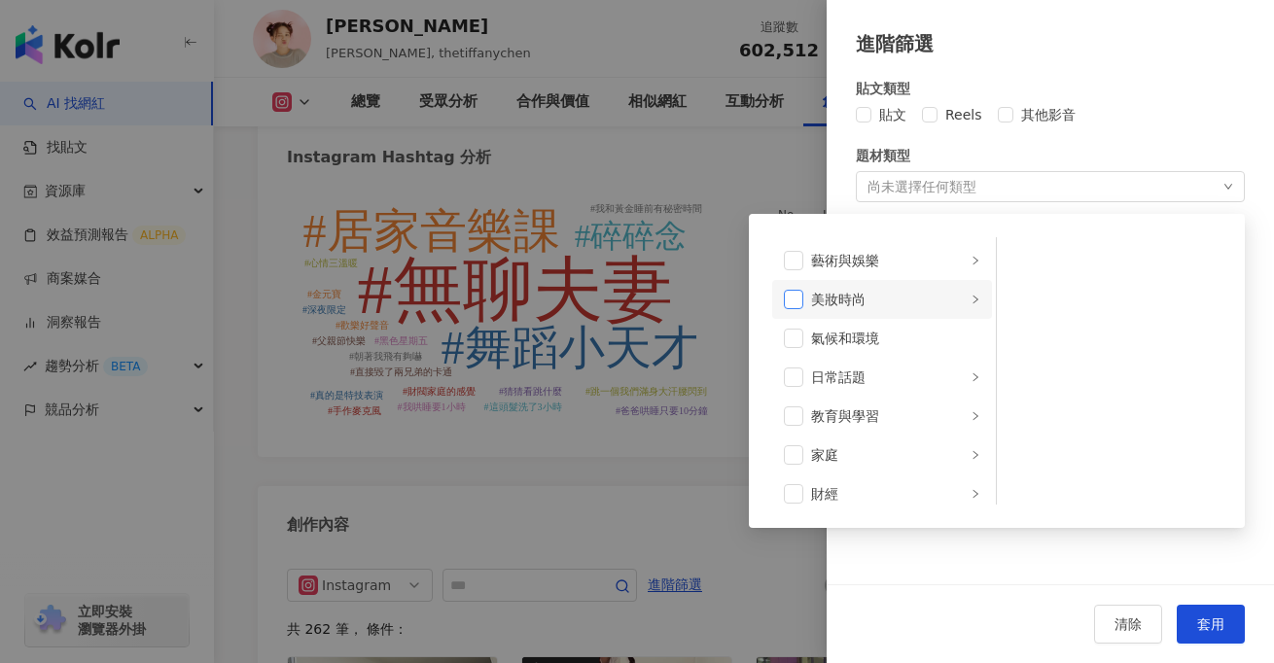
click at [802, 297] on span at bounding box center [793, 299] width 19 height 19
click at [919, 304] on div "美妝時尚" at bounding box center [889, 301] width 156 height 21
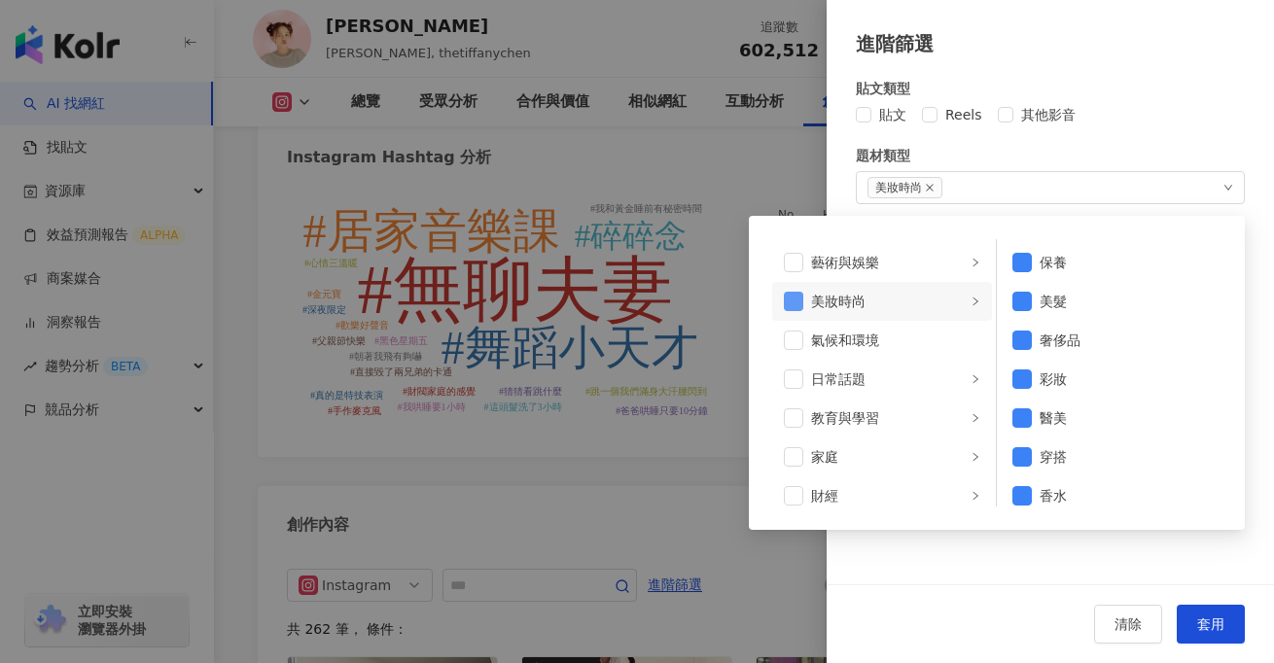
click at [797, 296] on span at bounding box center [793, 301] width 19 height 19
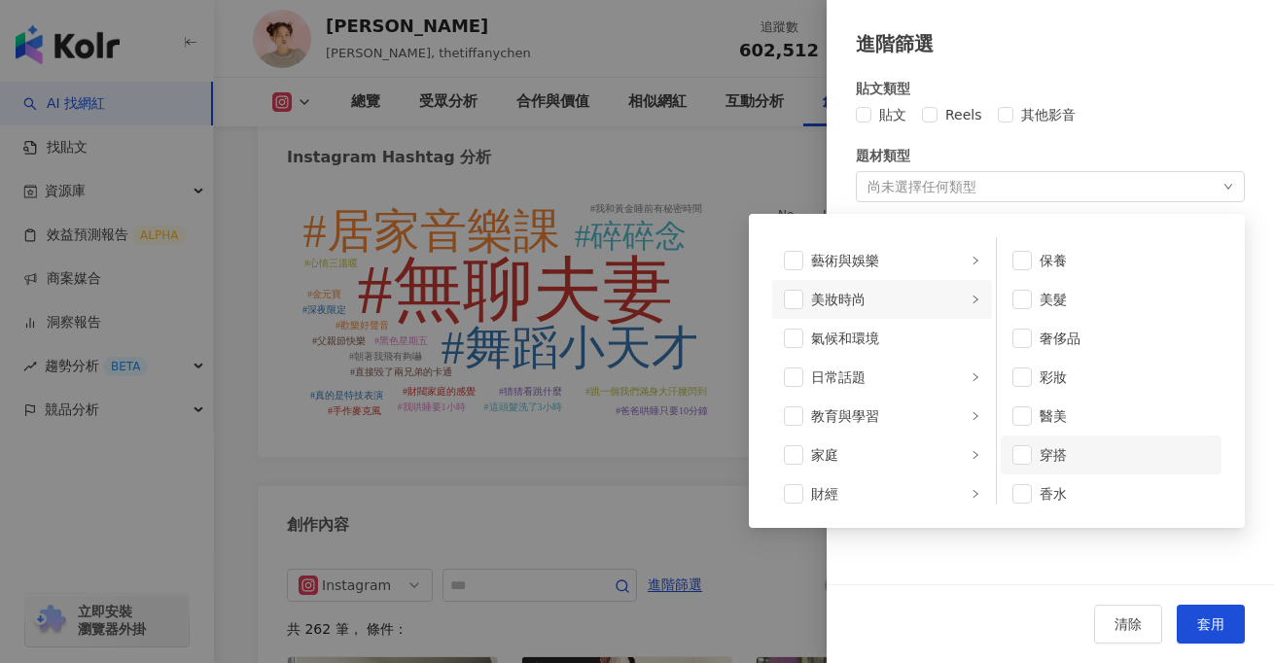
click at [1026, 443] on li "穿搭" at bounding box center [1111, 455] width 221 height 39
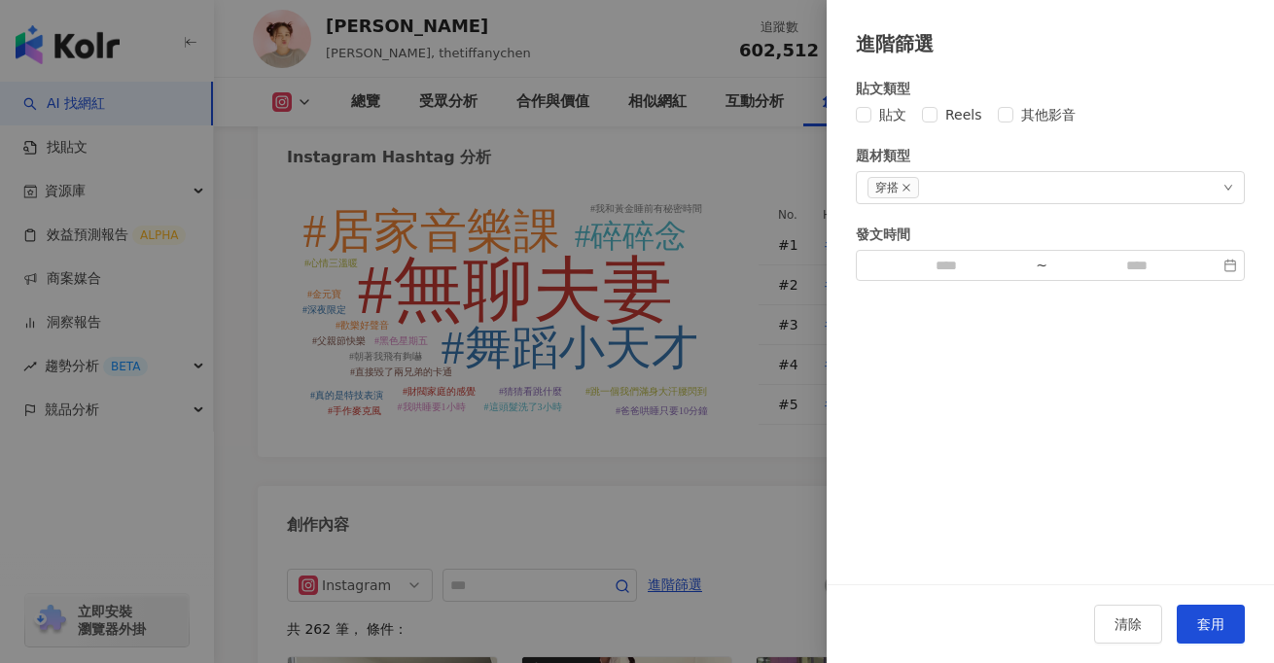
click at [620, 433] on div at bounding box center [637, 331] width 1274 height 663
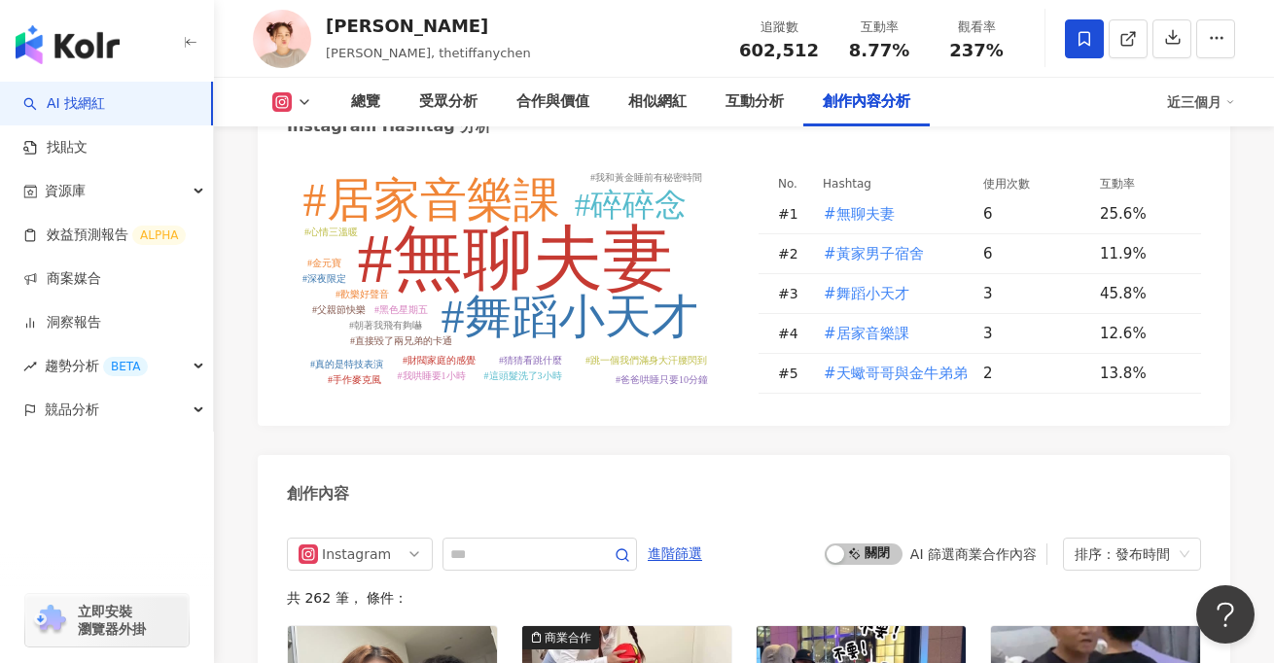
scroll to position [5782, 0]
